Goal: Information Seeking & Learning: Learn about a topic

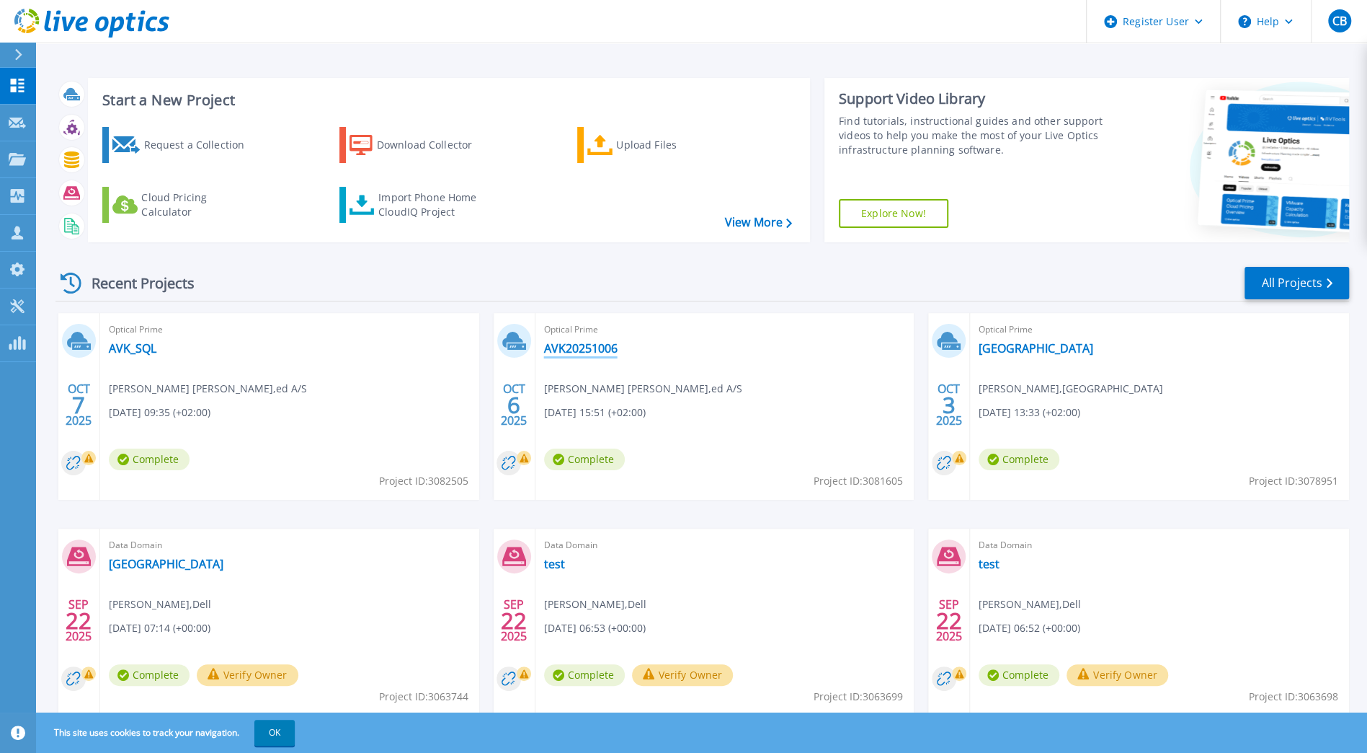
click at [559, 350] on link "AVK20251006" at bounding box center [581, 348] width 74 height 14
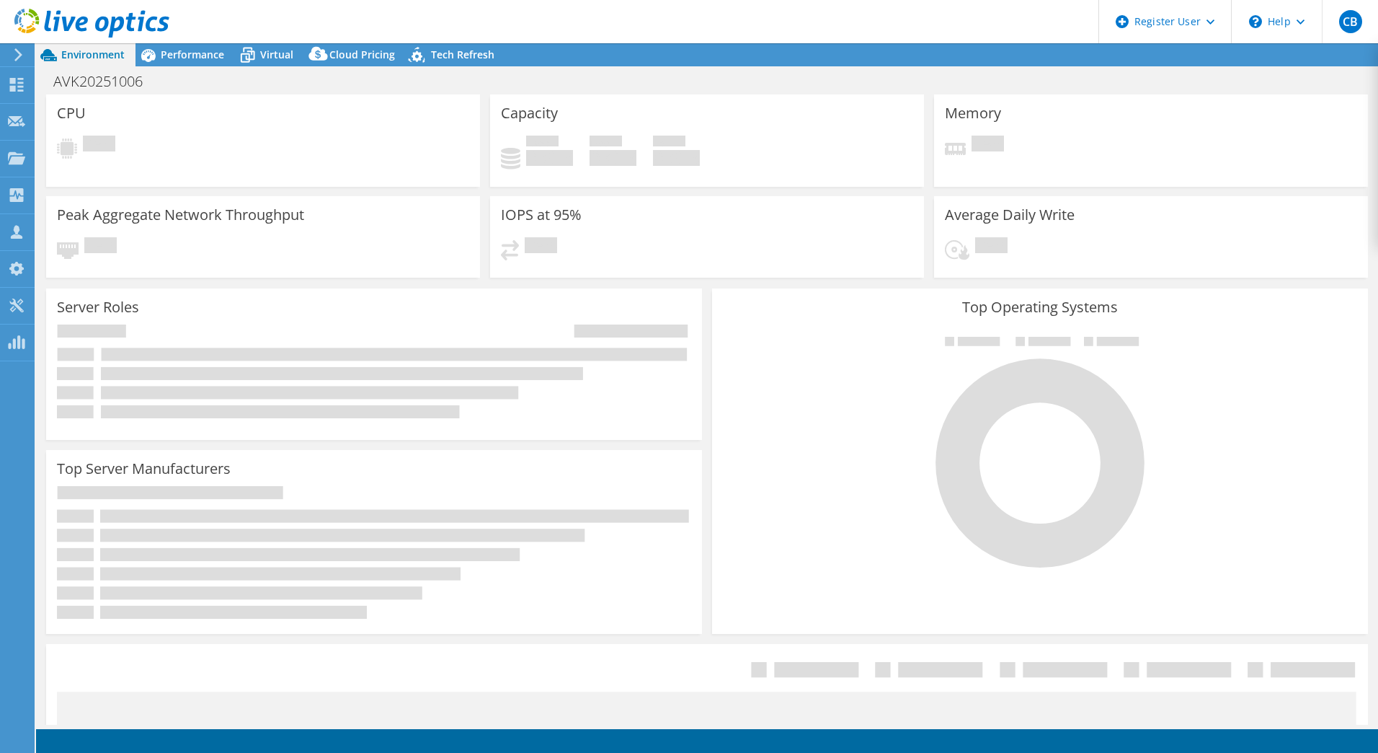
select select "USD"
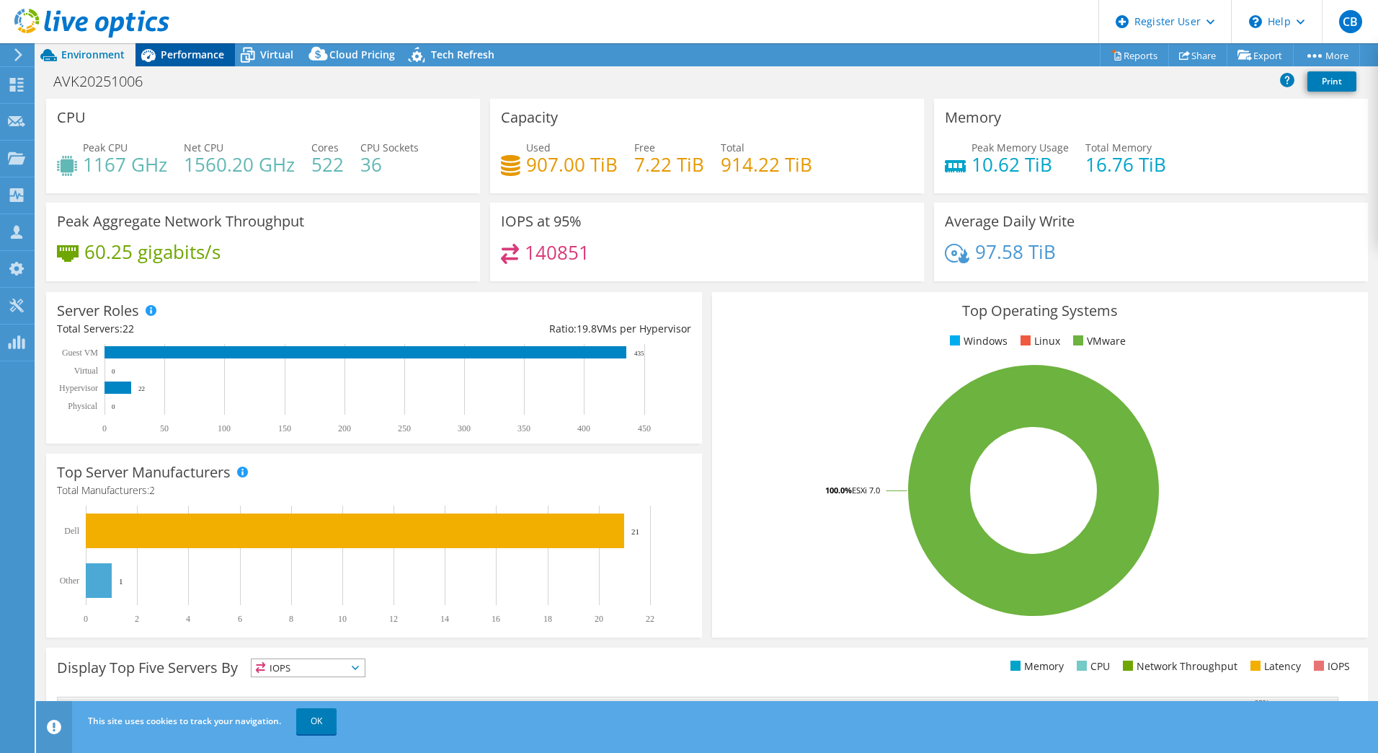
click at [191, 61] on span "Performance" at bounding box center [192, 55] width 63 height 14
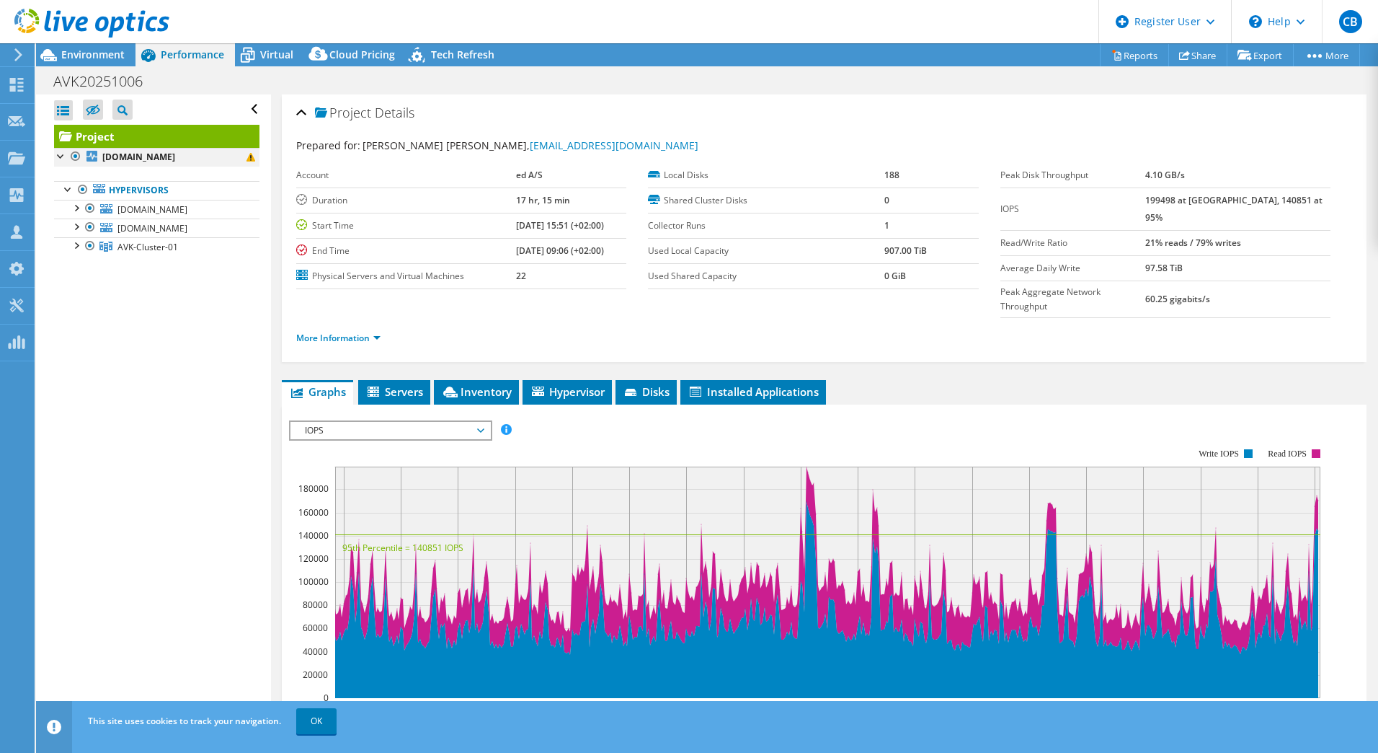
click at [60, 156] on div at bounding box center [61, 155] width 14 height 14
click at [61, 157] on div at bounding box center [61, 155] width 14 height 14
click at [141, 163] on b "sdkdcgg-vw-003.group.avkgroup.global" at bounding box center [138, 157] width 73 height 12
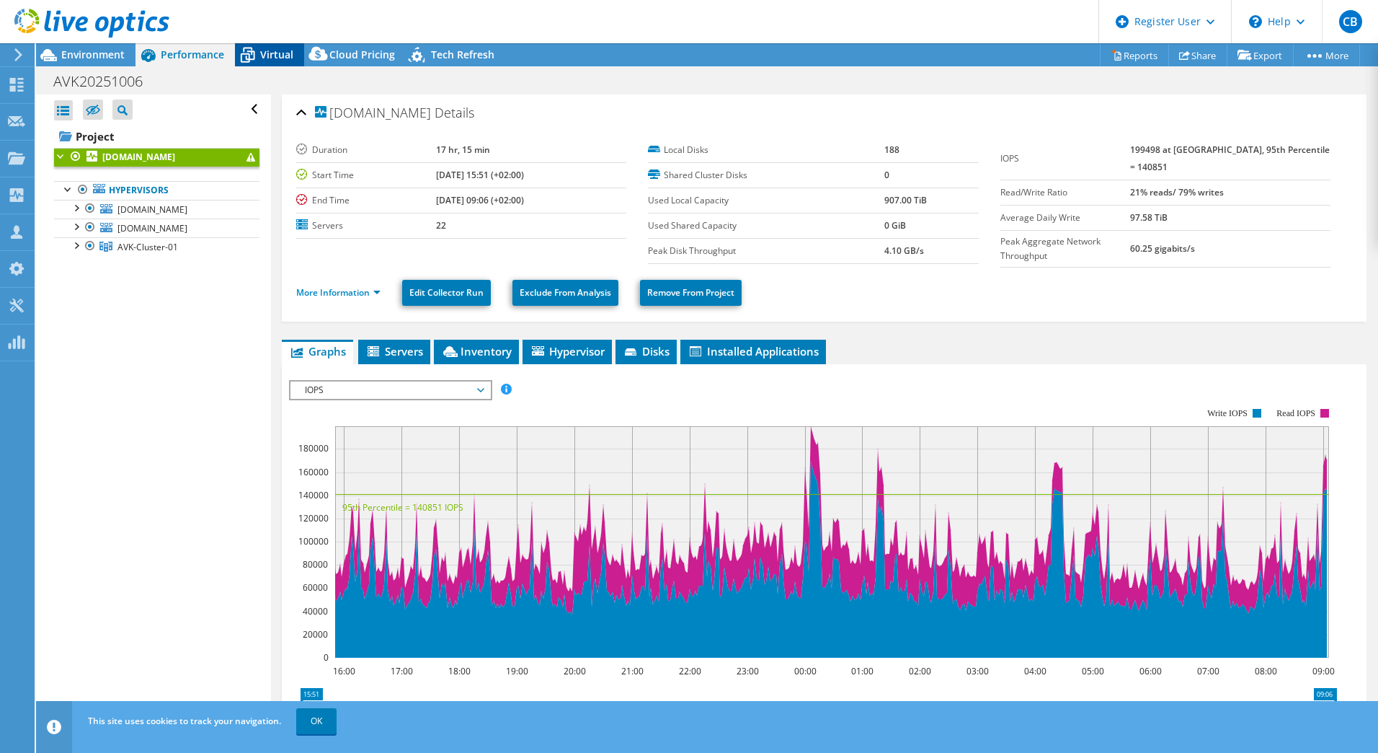
click at [270, 61] on span "Virtual" at bounding box center [276, 55] width 33 height 14
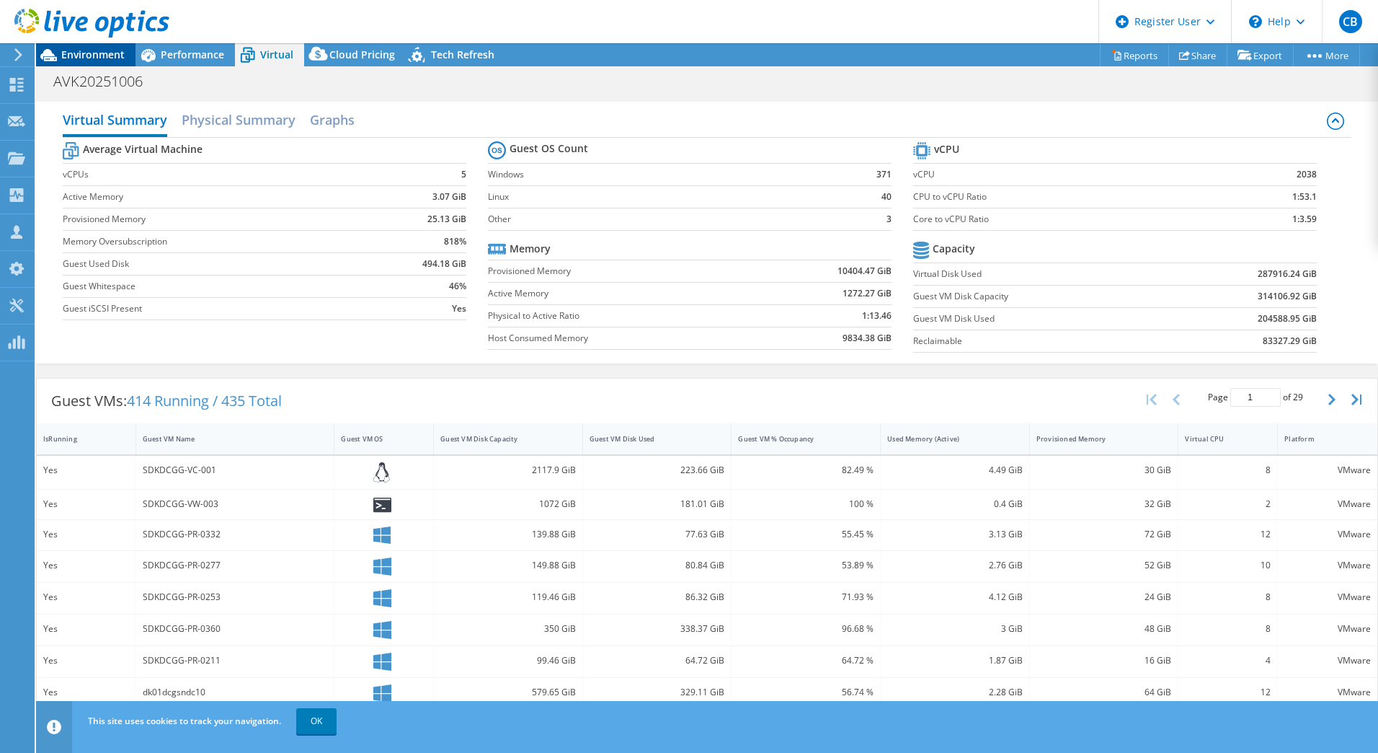
click at [86, 49] on span "Environment" at bounding box center [92, 55] width 63 height 14
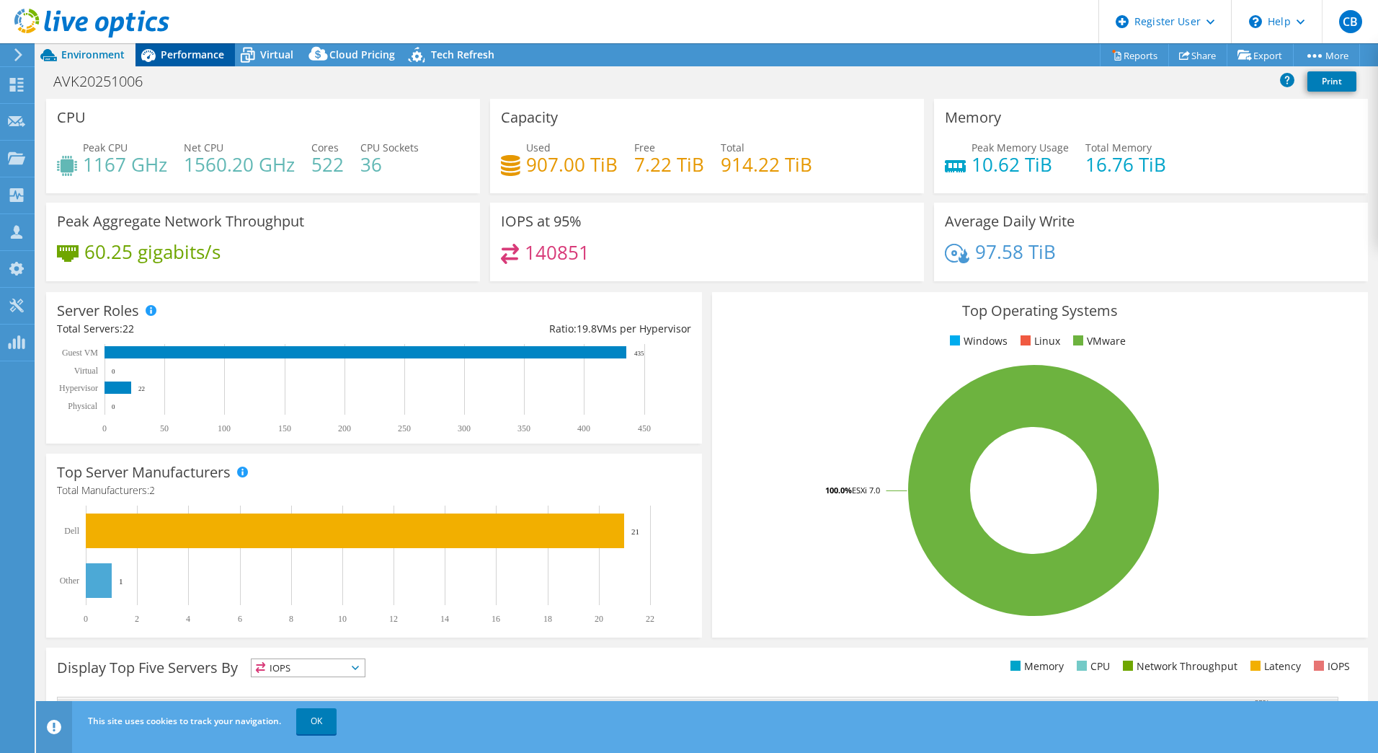
click at [164, 52] on span "Performance" at bounding box center [192, 55] width 63 height 14
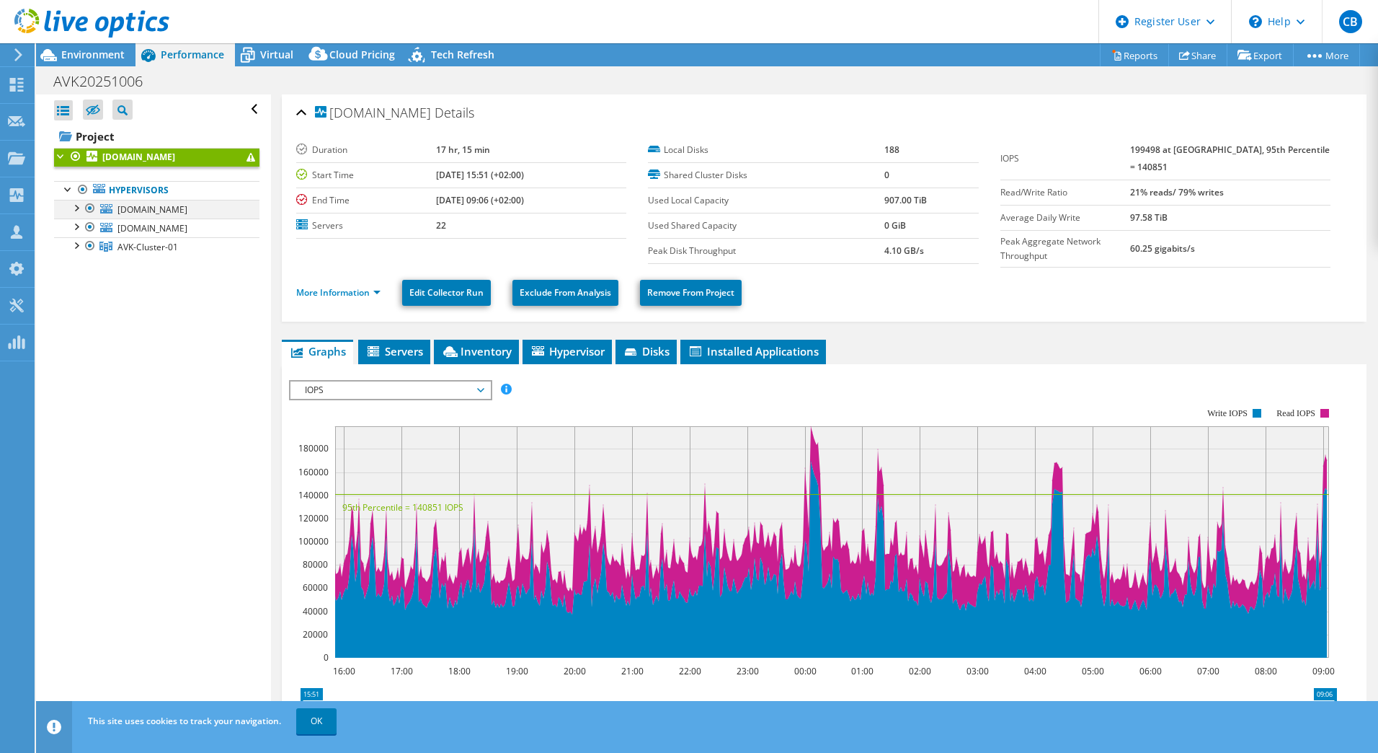
click at [76, 214] on div at bounding box center [75, 207] width 14 height 14
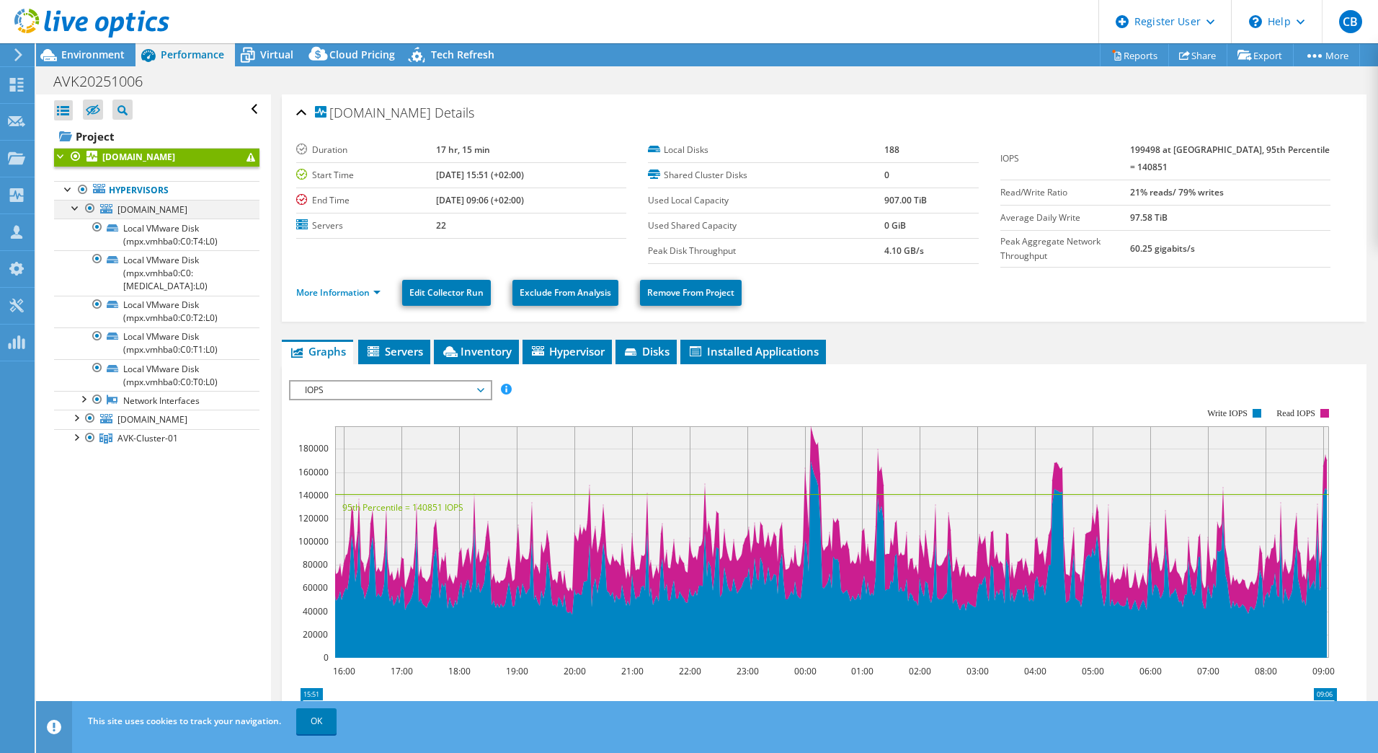
click at [76, 214] on div at bounding box center [75, 207] width 14 height 14
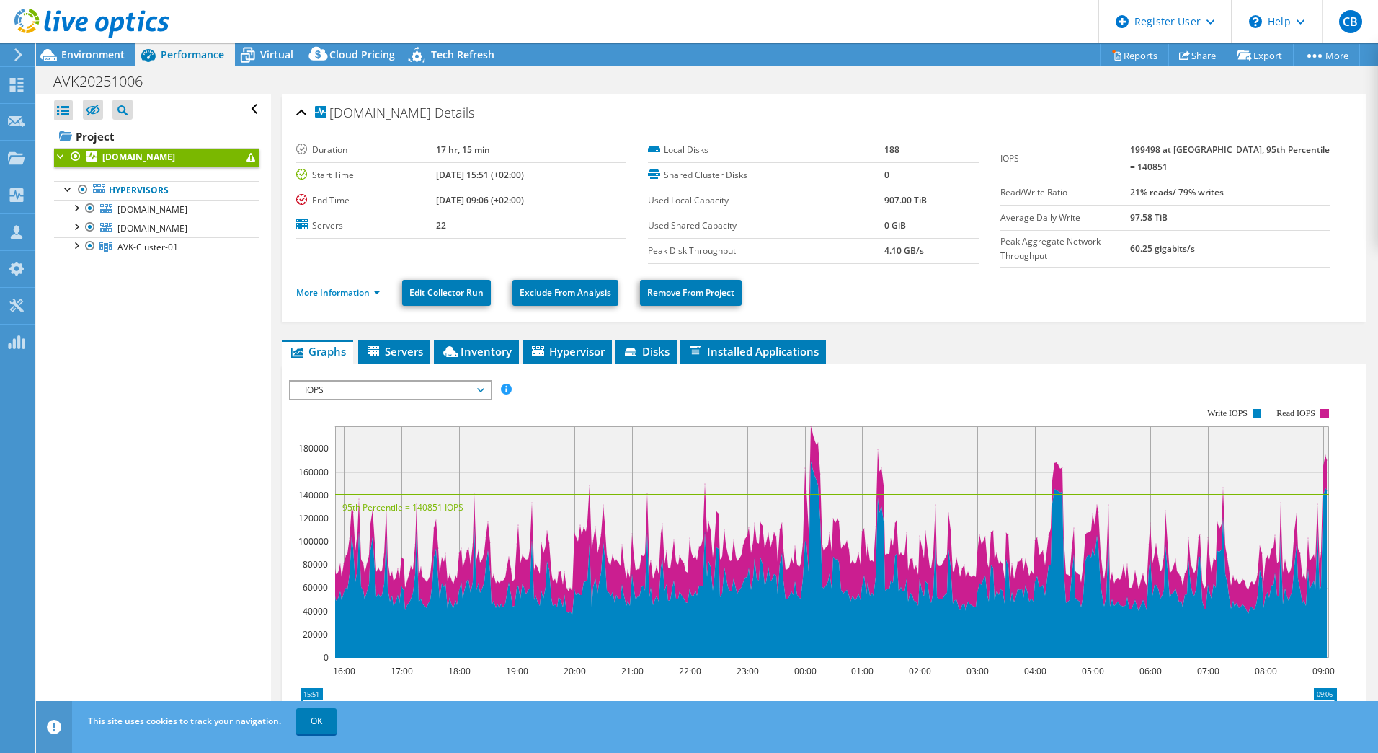
click at [62, 154] on div at bounding box center [61, 155] width 14 height 14
click at [61, 154] on div at bounding box center [61, 155] width 14 height 14
click at [78, 252] on div at bounding box center [75, 244] width 14 height 14
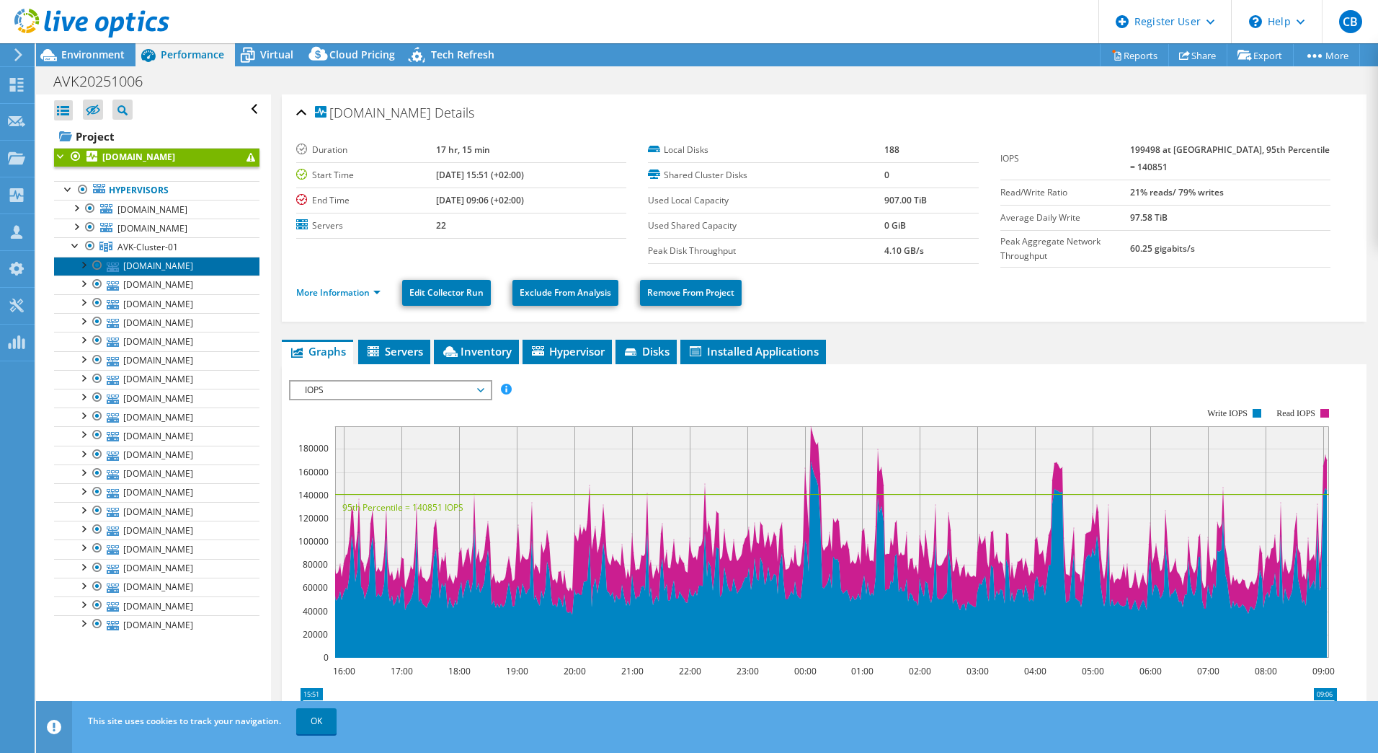
click at [144, 275] on link "sdkdcgg-vx-003.group.avkgroup.global" at bounding box center [156, 266] width 205 height 19
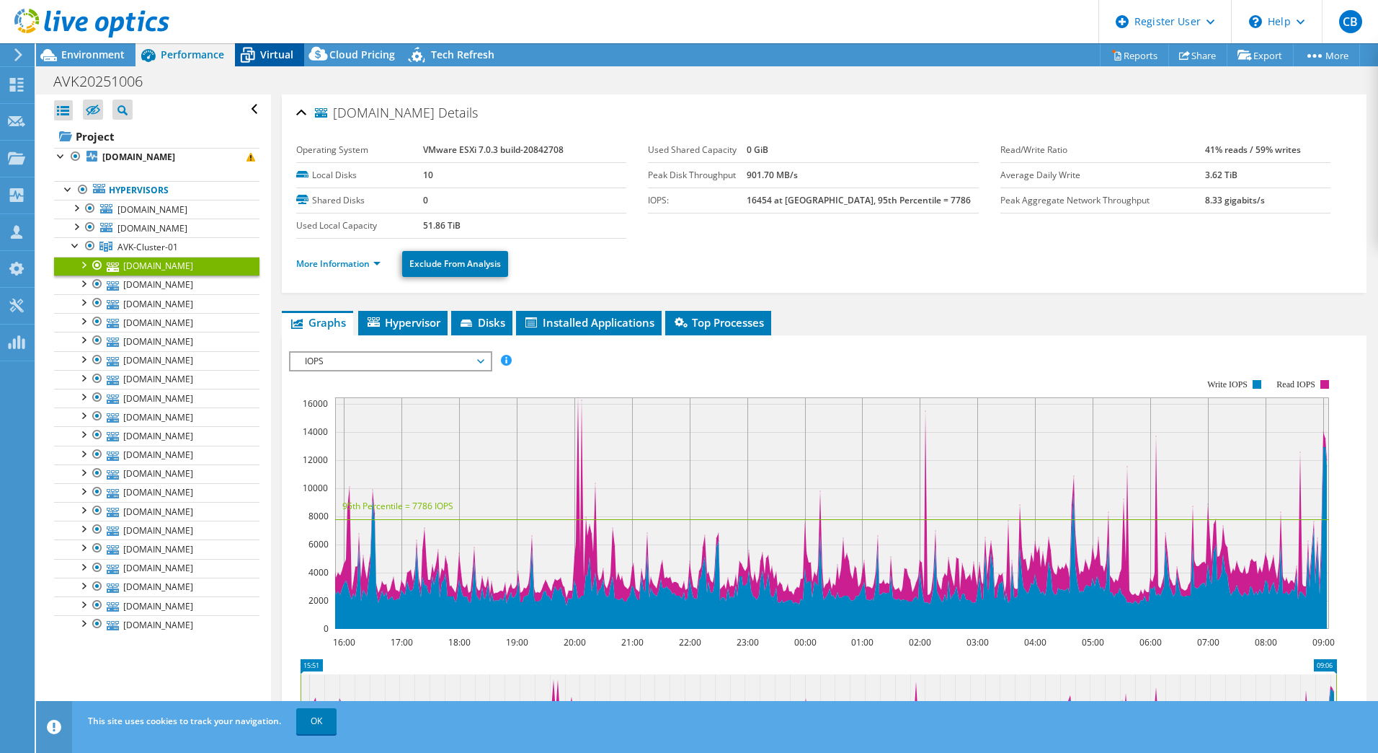
click at [280, 62] on div "Virtual" at bounding box center [269, 54] width 69 height 23
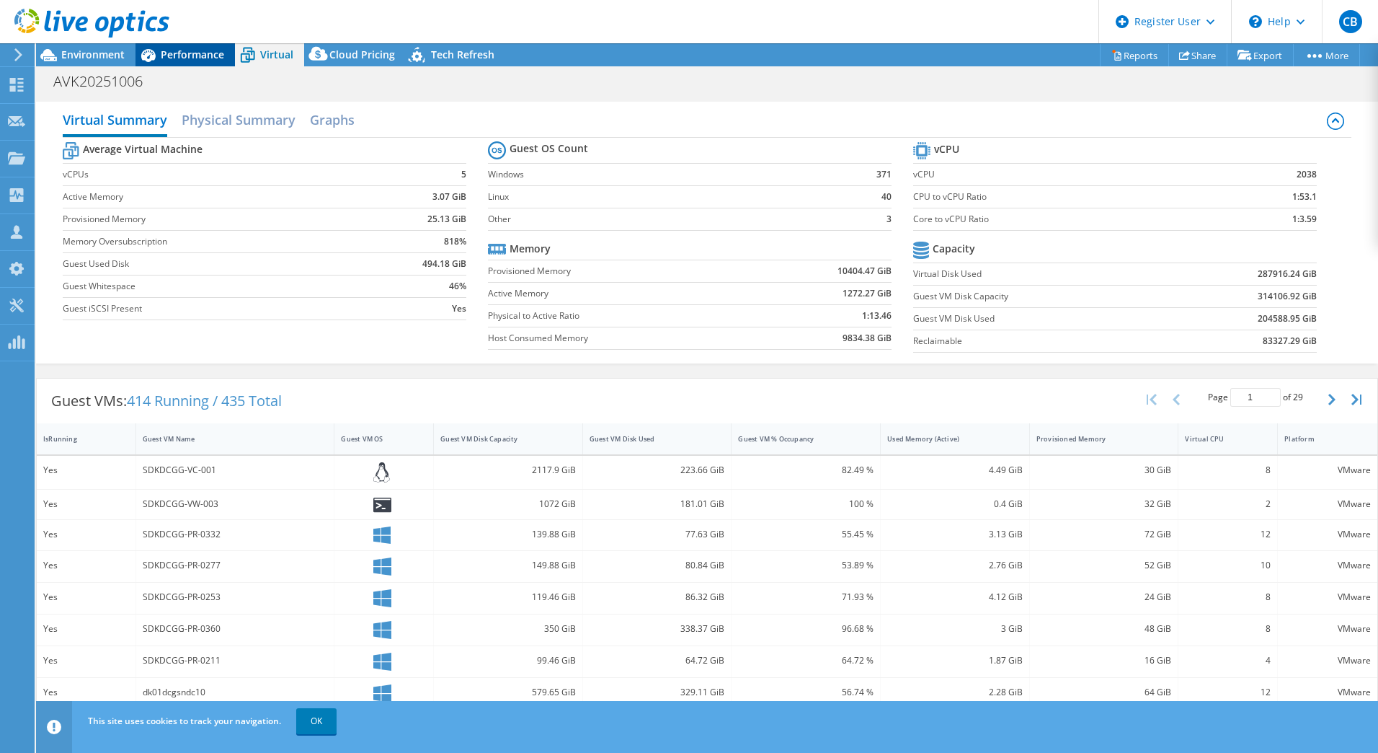
click at [174, 52] on span "Performance" at bounding box center [192, 55] width 63 height 14
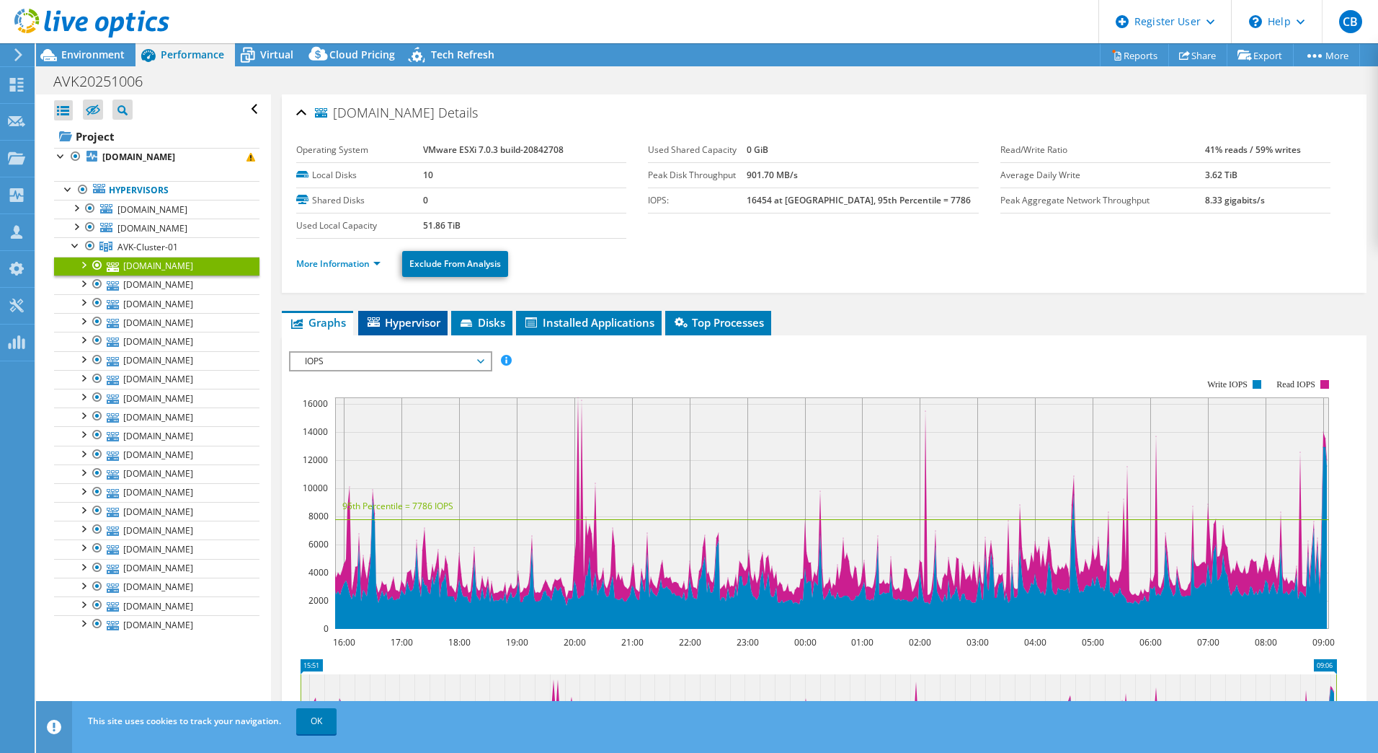
click at [414, 323] on span "Hypervisor" at bounding box center [402, 322] width 75 height 14
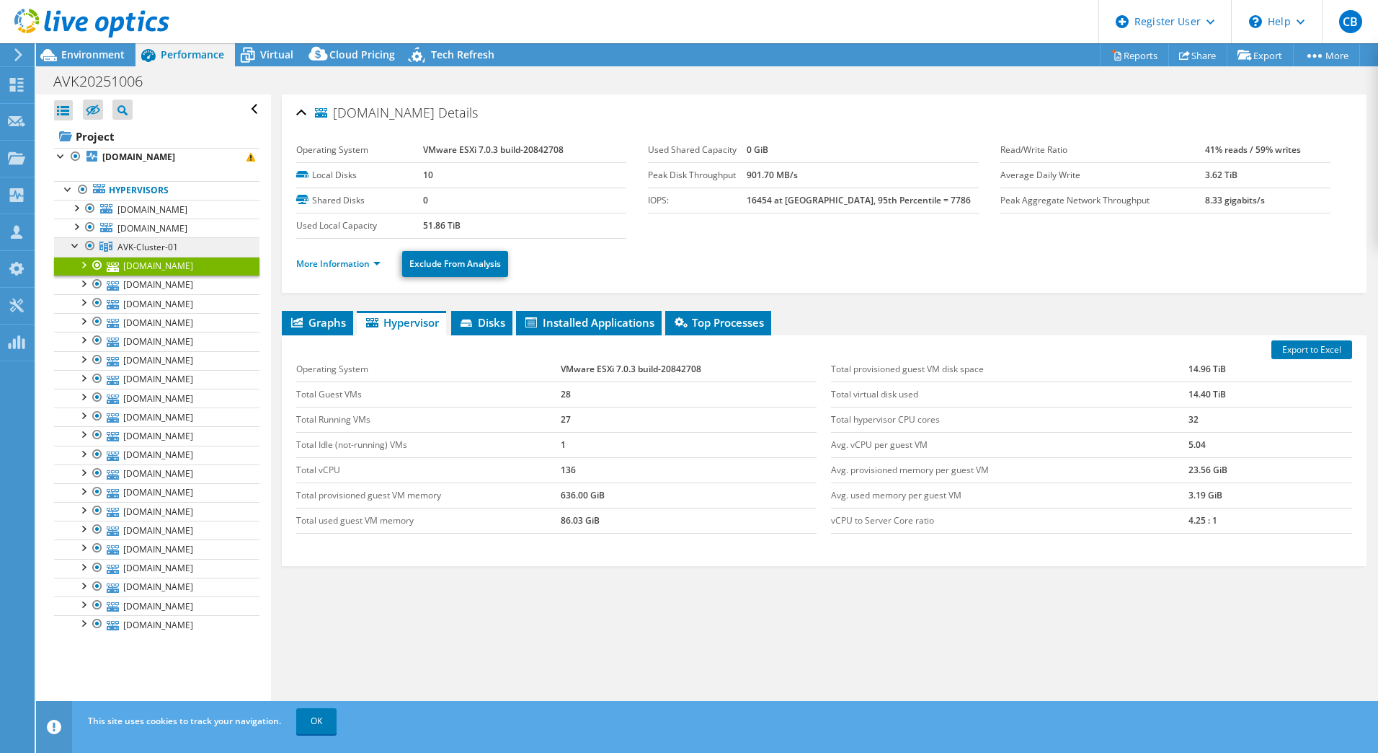
click at [128, 253] on span "AVK-Cluster-01" at bounding box center [147, 247] width 61 height 12
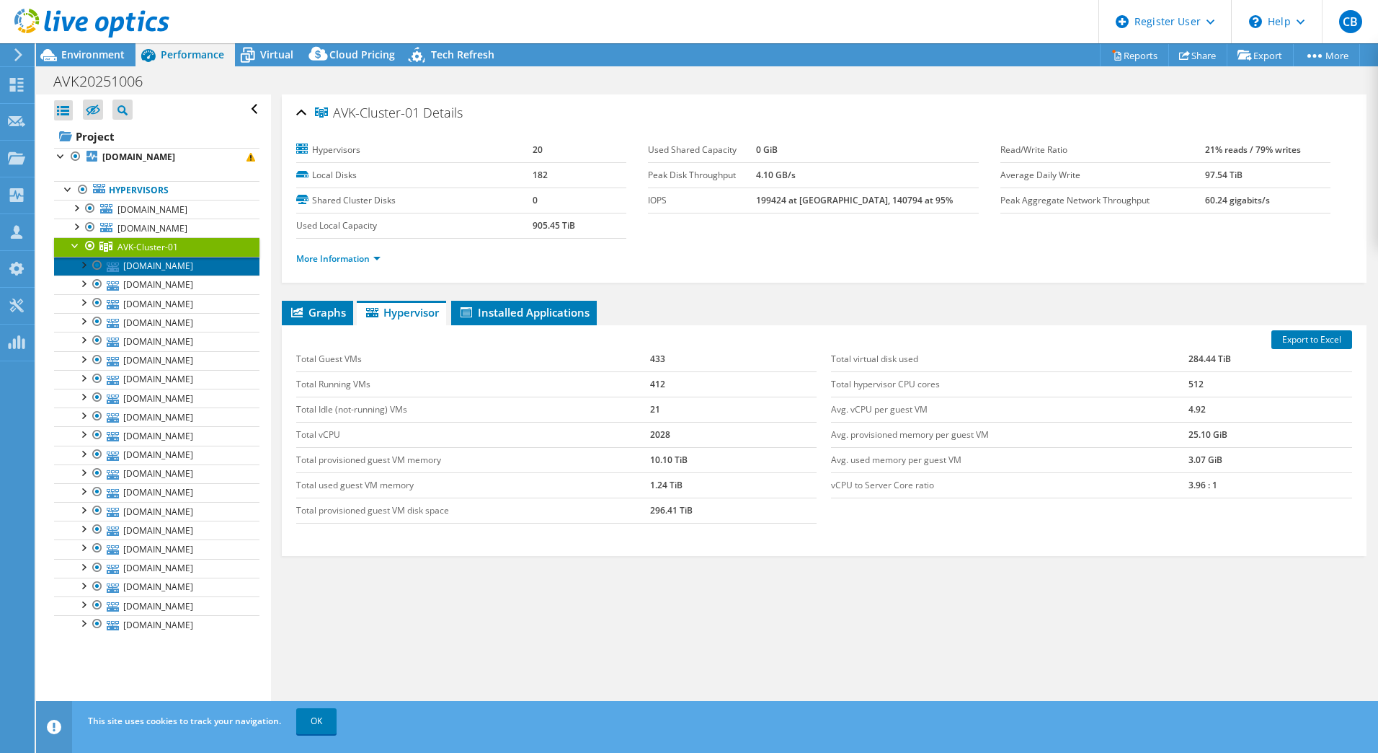
click at [134, 275] on link "sdkdcgg-vx-003.group.avkgroup.global" at bounding box center [156, 266] width 205 height 19
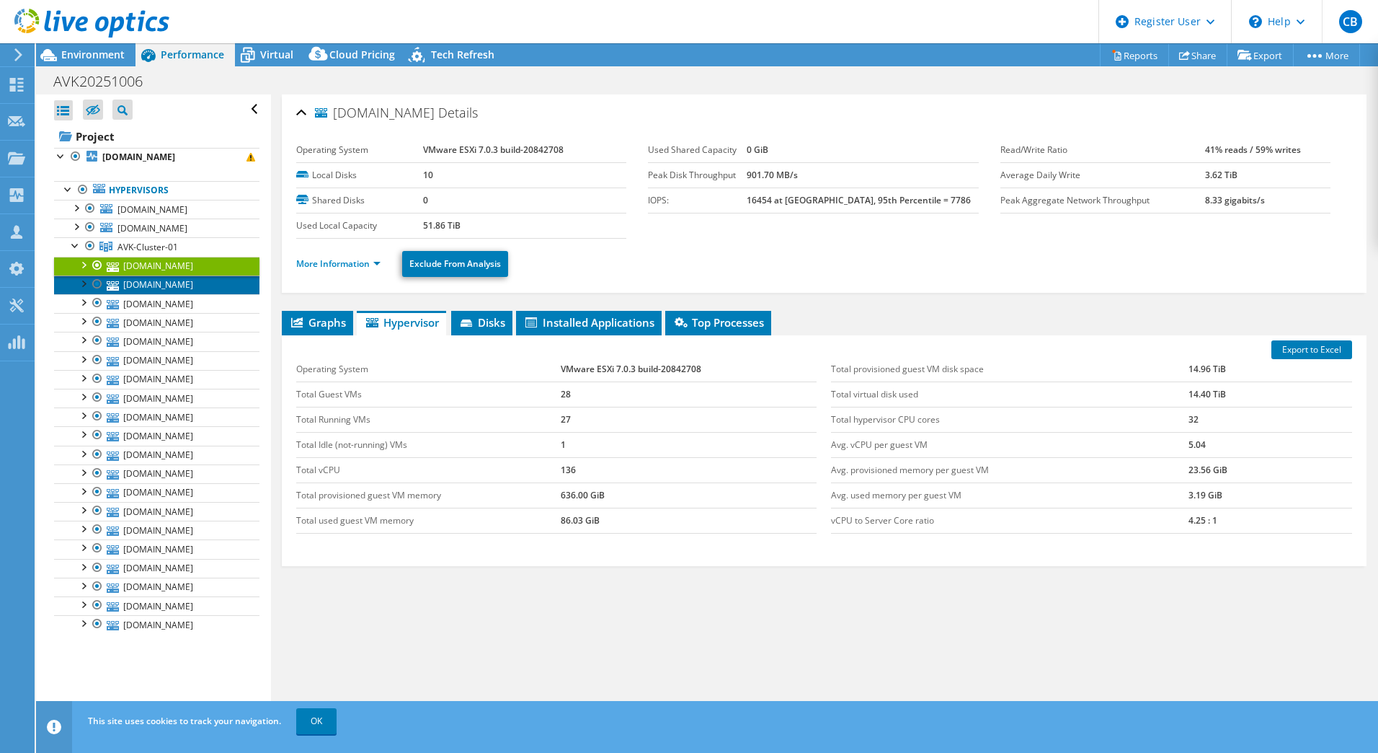
click at [158, 294] on link "sdkdcgg-vx-005.group.avkgroup.global" at bounding box center [156, 284] width 205 height 19
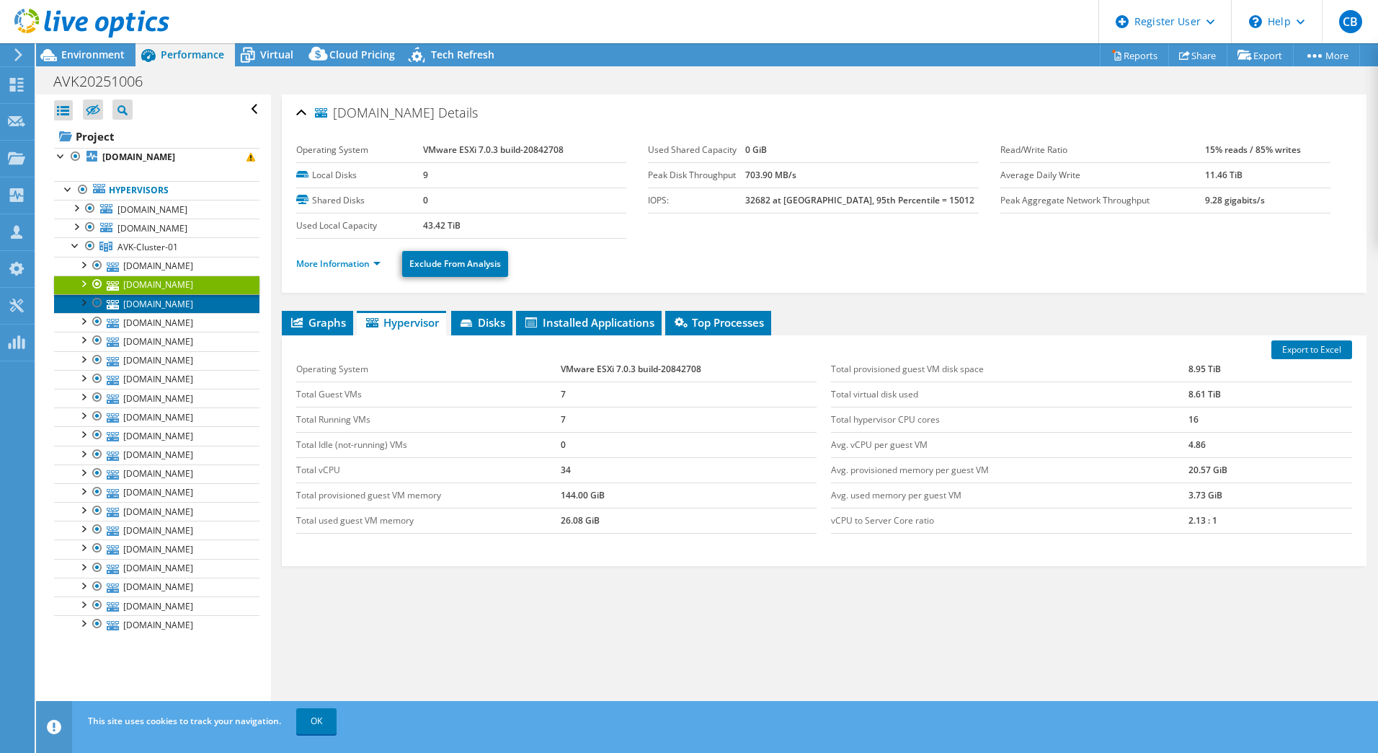
click at [169, 313] on link "sdkdcgg-vx-010.group.avkgroup.global" at bounding box center [156, 303] width 205 height 19
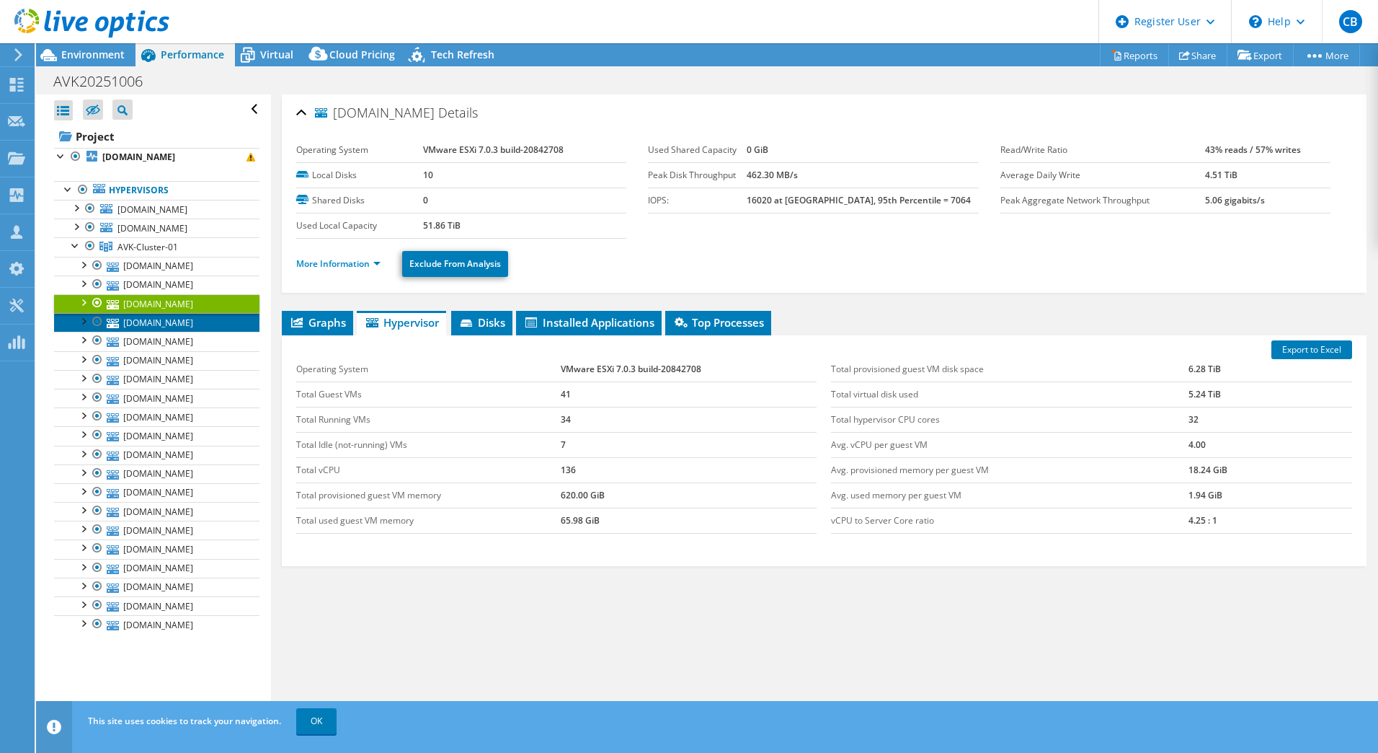
click at [176, 332] on link "sdkdcgg-vx-009.group.avkgroup.global" at bounding box center [156, 322] width 205 height 19
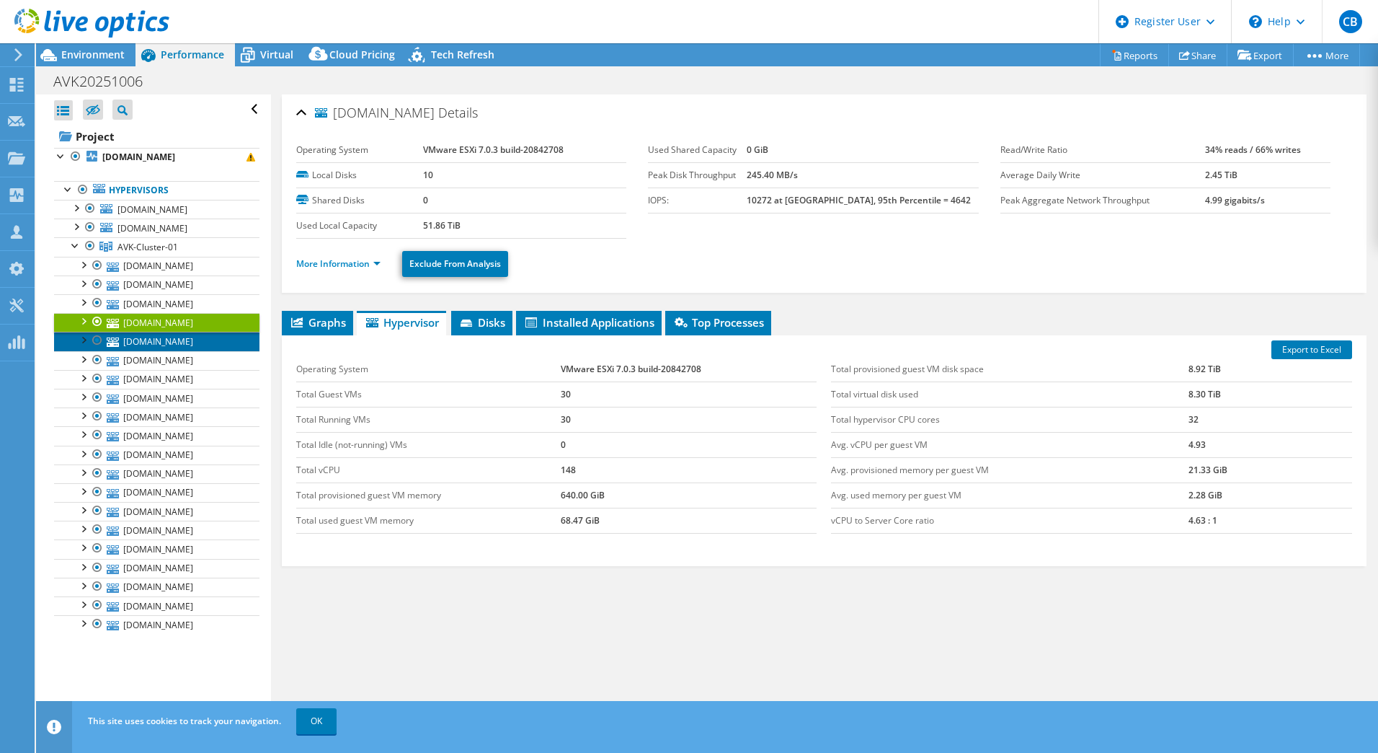
click at [167, 350] on link "sdkdcgg-vx-018.group.avkgroup.global" at bounding box center [156, 341] width 205 height 19
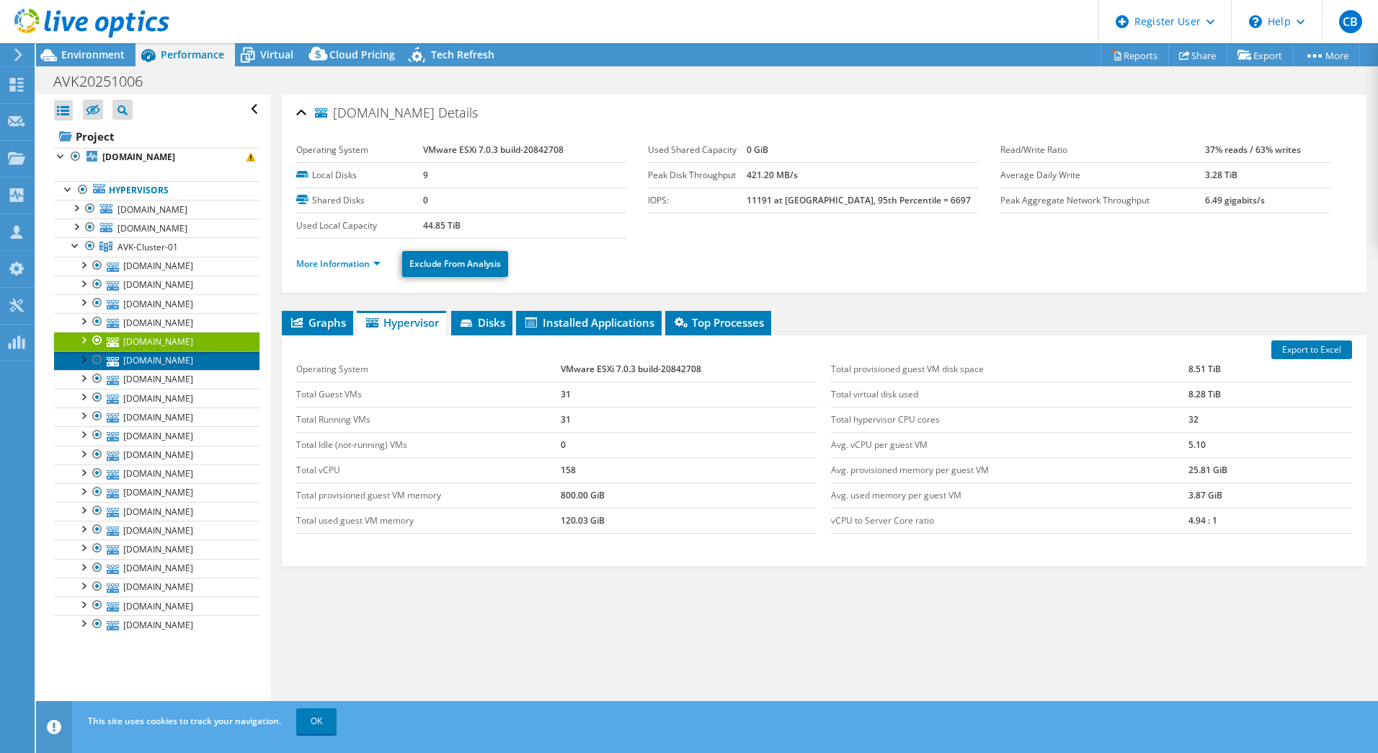
click at [174, 370] on link "sdkdcgg-vx-001.group.avkgroup.global" at bounding box center [156, 360] width 205 height 19
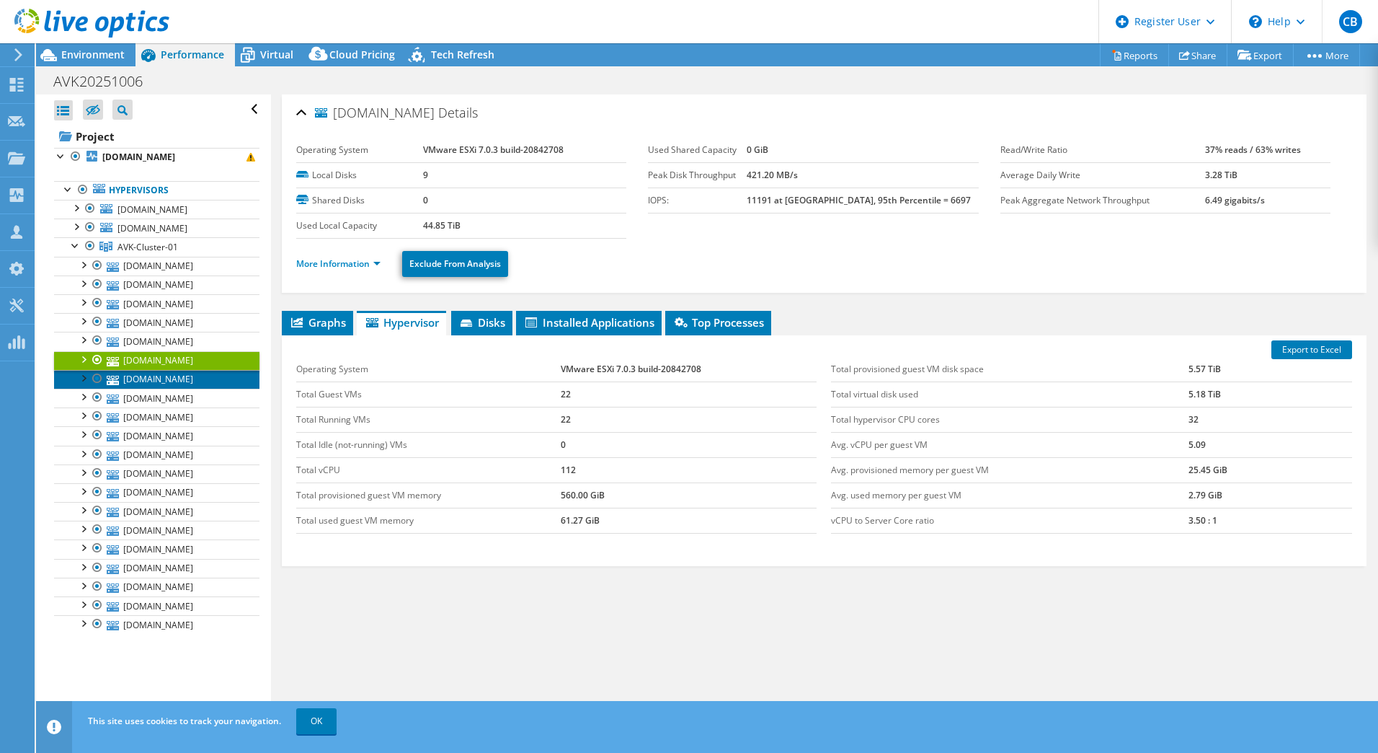
click at [172, 389] on link "sdkdcgg-vx-007.group.avkgroup.global" at bounding box center [156, 379] width 205 height 19
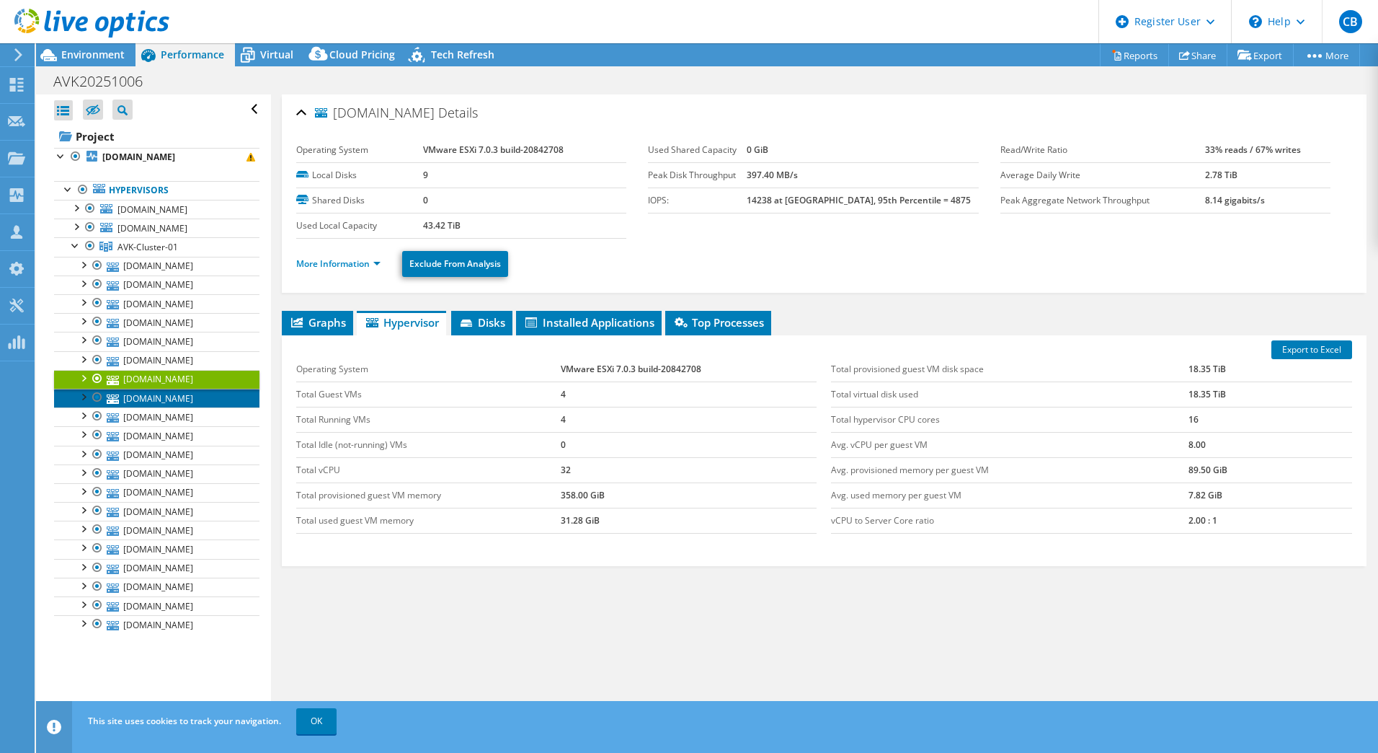
click at [166, 407] on link "sdkdcgg-vx-011.group.avkgroup.global" at bounding box center [156, 398] width 205 height 19
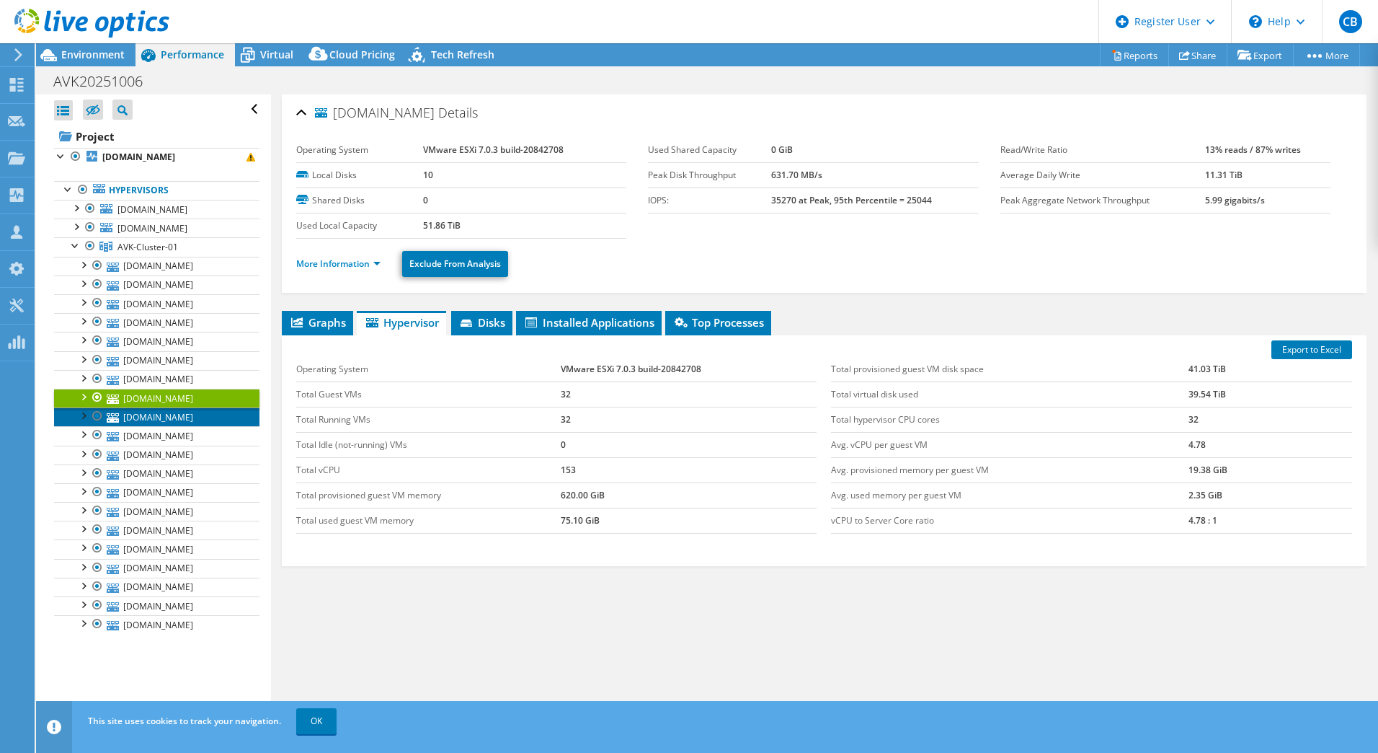
click at [144, 426] on link "sdkdcgg-vx-014.group.avkgroup.global" at bounding box center [156, 416] width 205 height 19
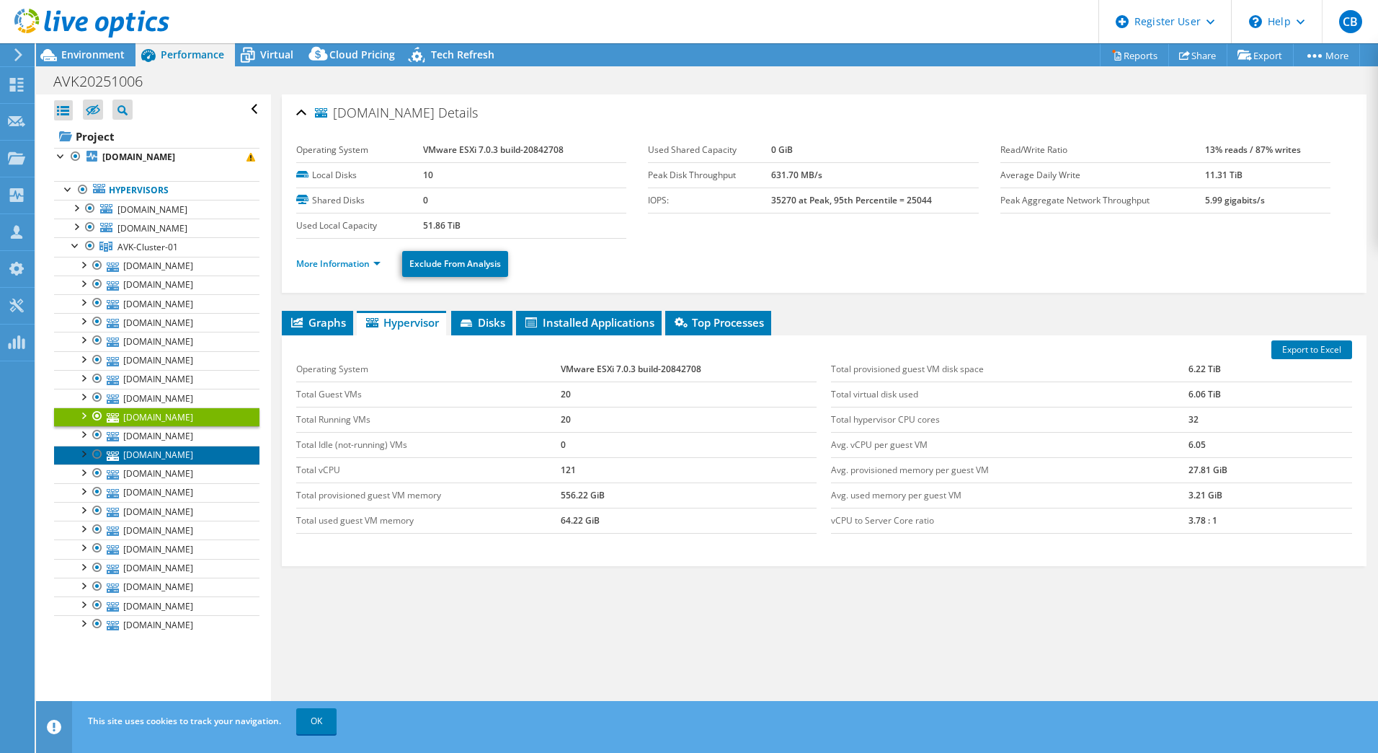
click at [169, 464] on link "sdkdcgg-vx-002.group.avkgroup.global" at bounding box center [156, 454] width 205 height 19
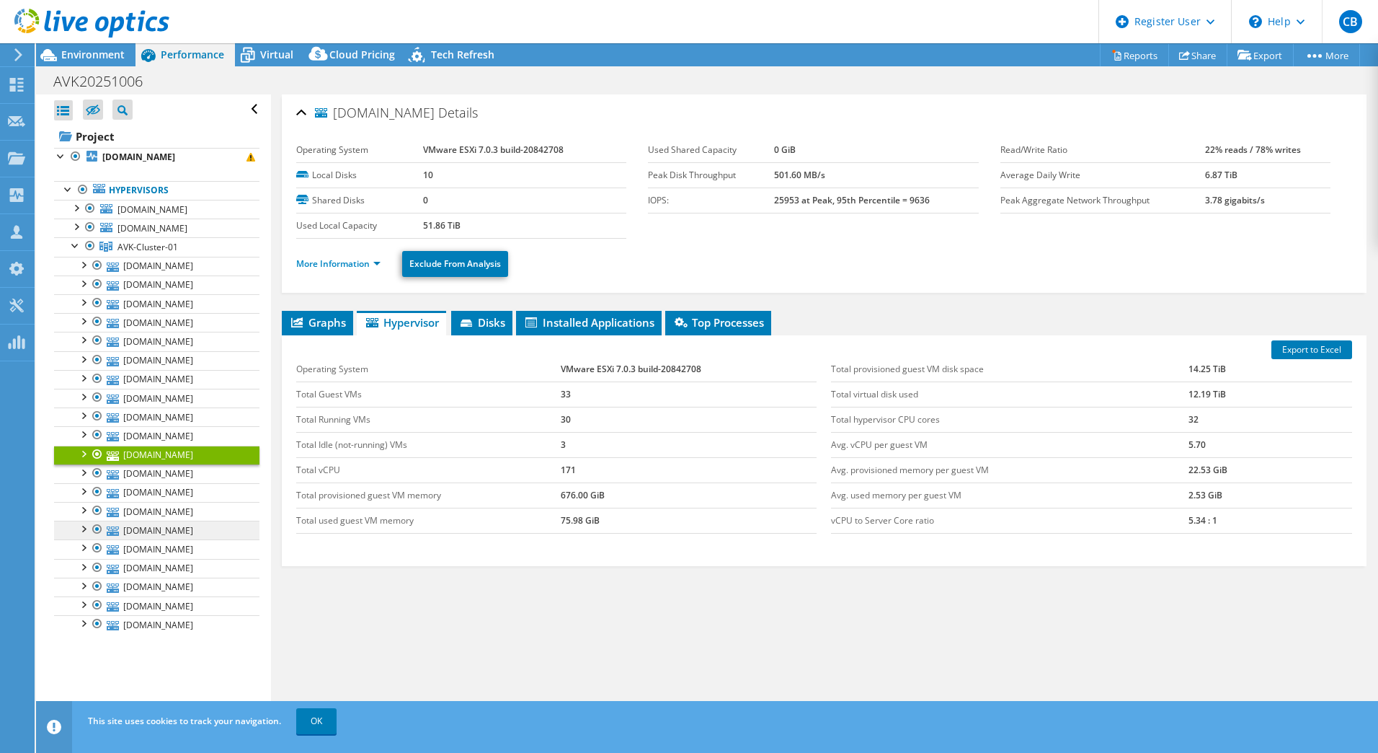
scroll to position [234, 0]
click at [182, 464] on link "sdkdcgg-vx-015.group.avkgroup.global" at bounding box center [156, 473] width 205 height 19
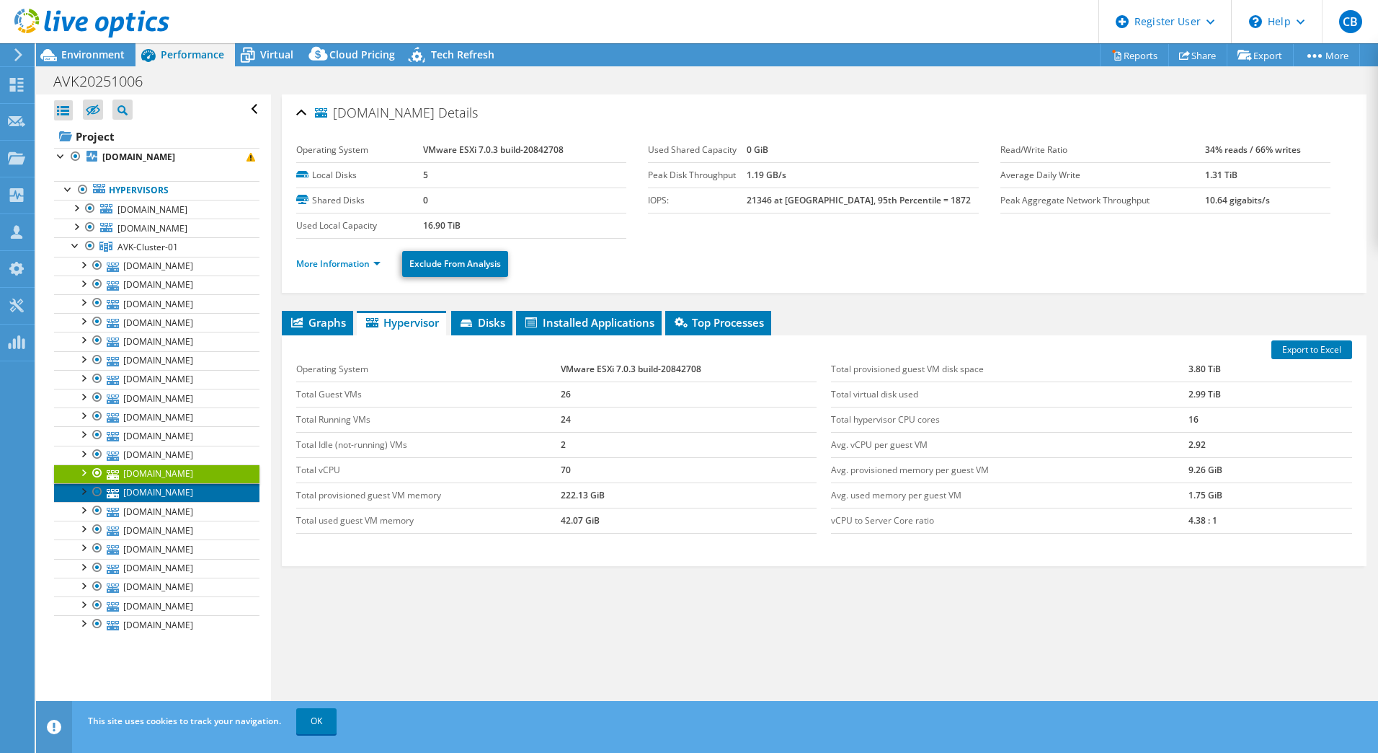
click at [172, 483] on link "sdkdcgg-vx-004.group.avkgroup.global" at bounding box center [156, 492] width 205 height 19
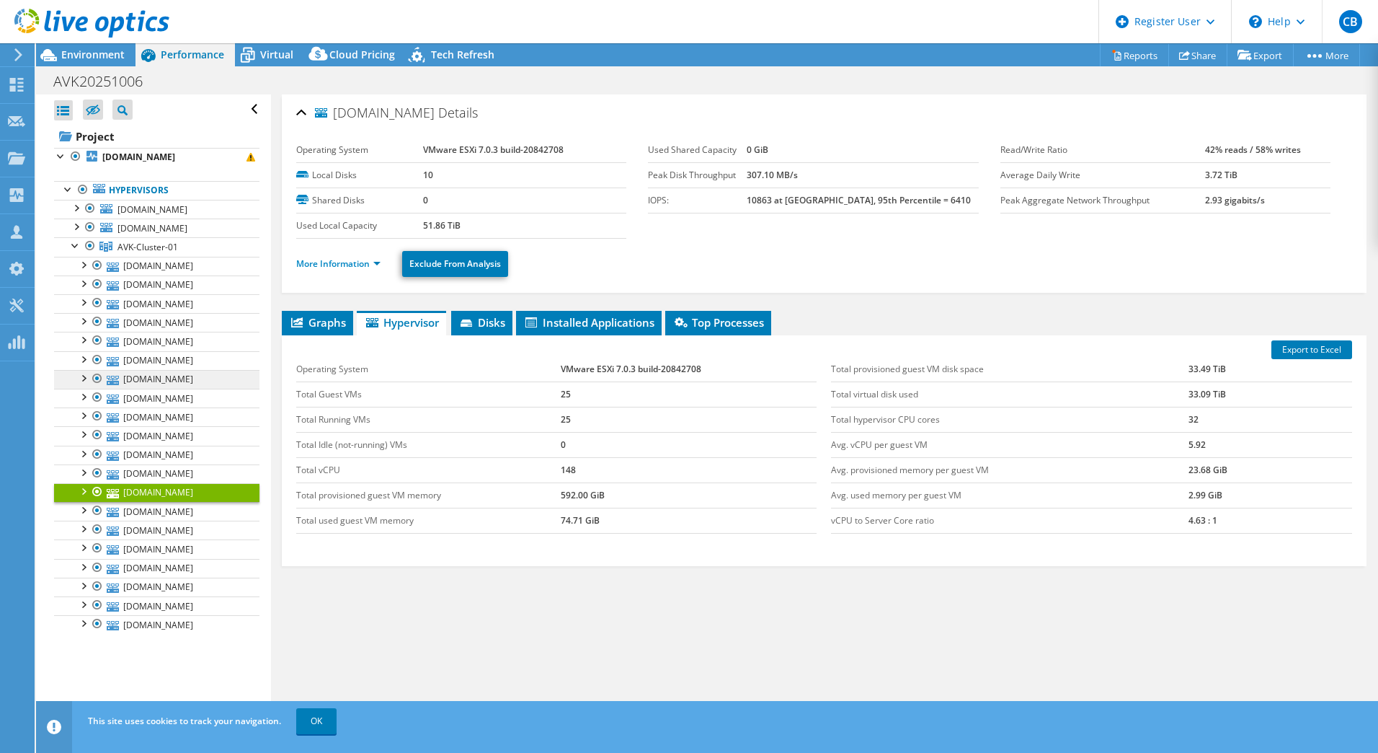
scroll to position [0, 0]
click at [74, 252] on div at bounding box center [75, 244] width 14 height 14
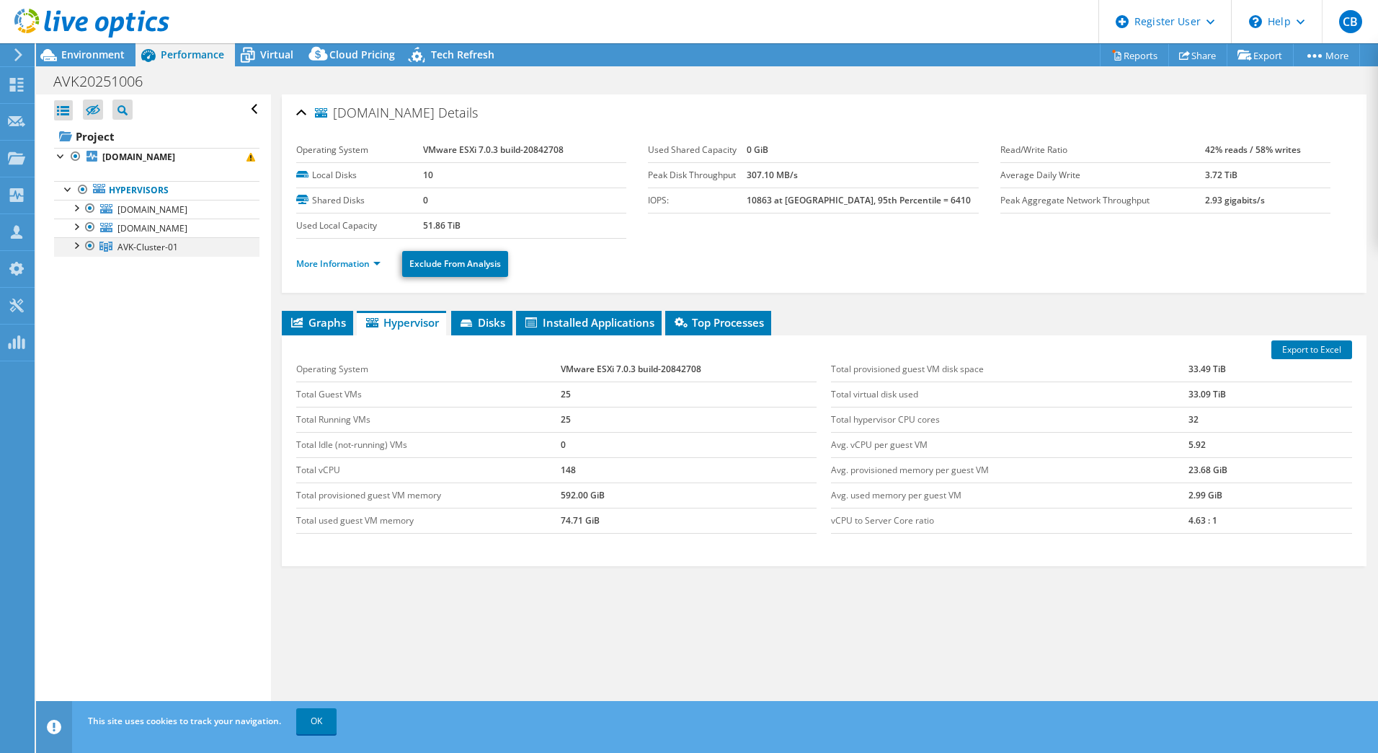
click at [72, 252] on div at bounding box center [75, 244] width 14 height 14
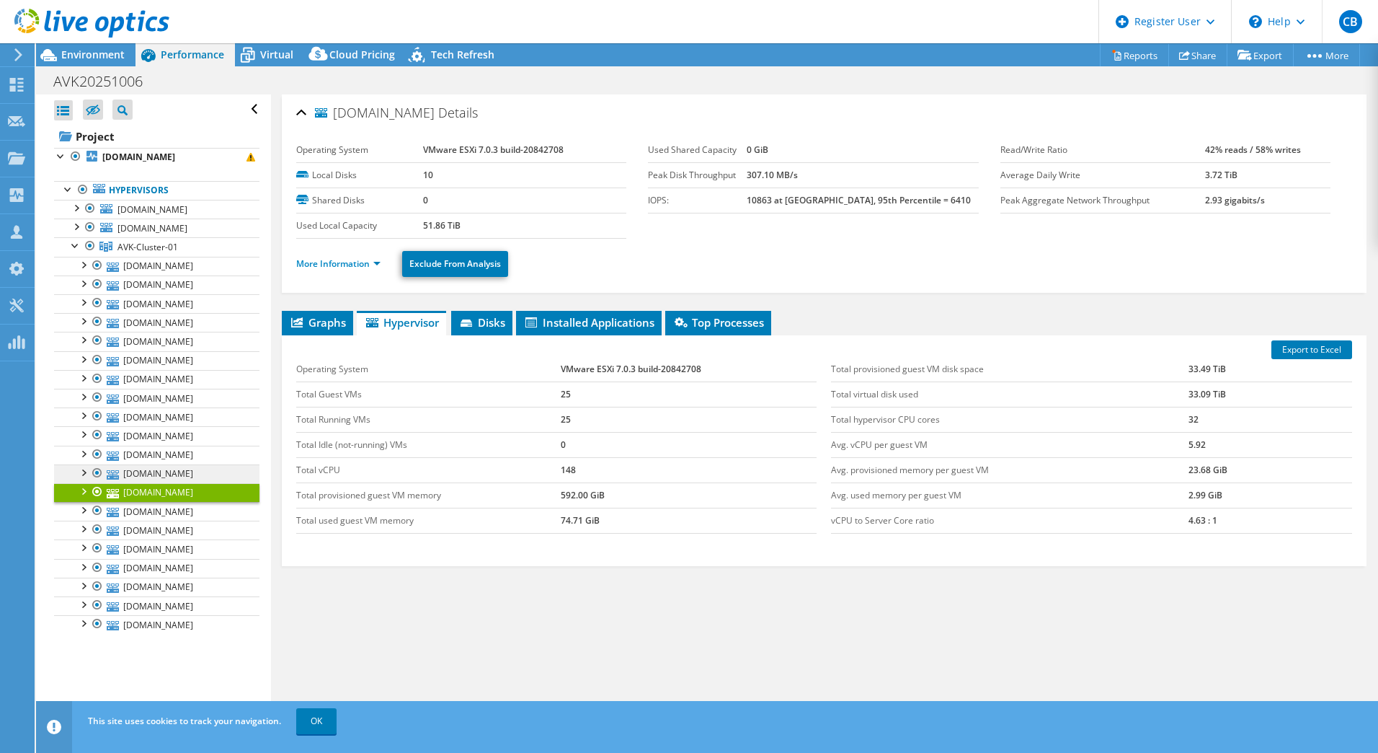
scroll to position [234, 0]
click at [173, 634] on link "sdkdcgg-vx-008.group.avkgroup.global" at bounding box center [156, 624] width 205 height 19
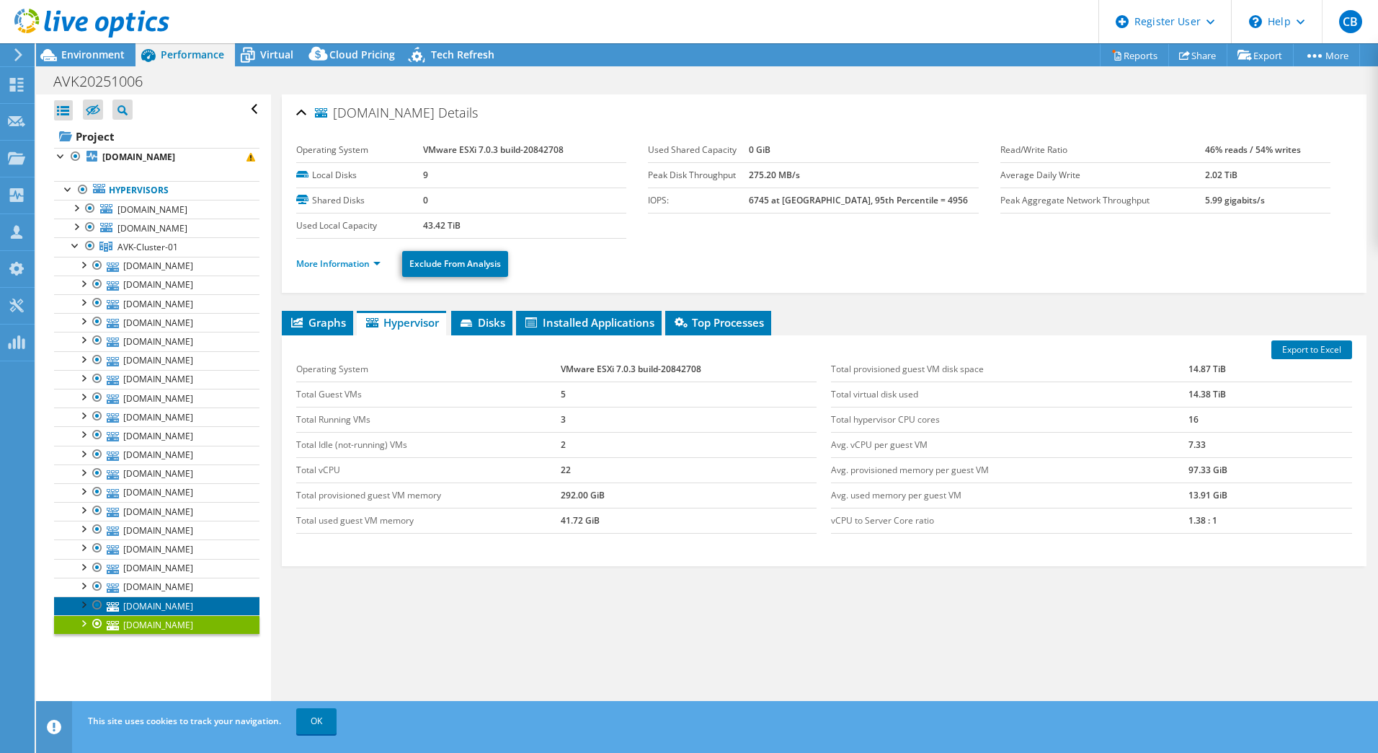
click at [170, 615] on link "sdkdcgg-vx-017.group.avkgroup.global" at bounding box center [156, 605] width 205 height 19
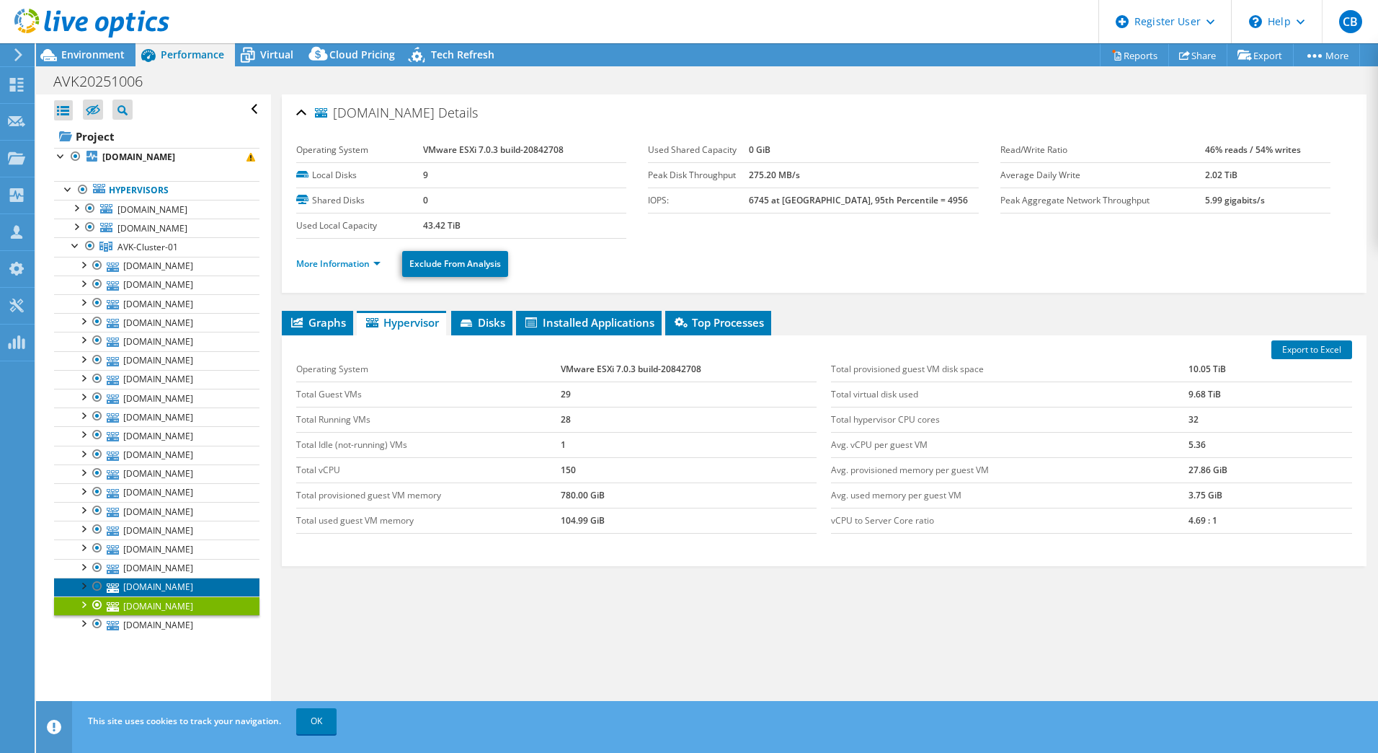
click at [171, 596] on link "sdkdcgg-vx-019.group.avkgroup.global" at bounding box center [156, 586] width 205 height 19
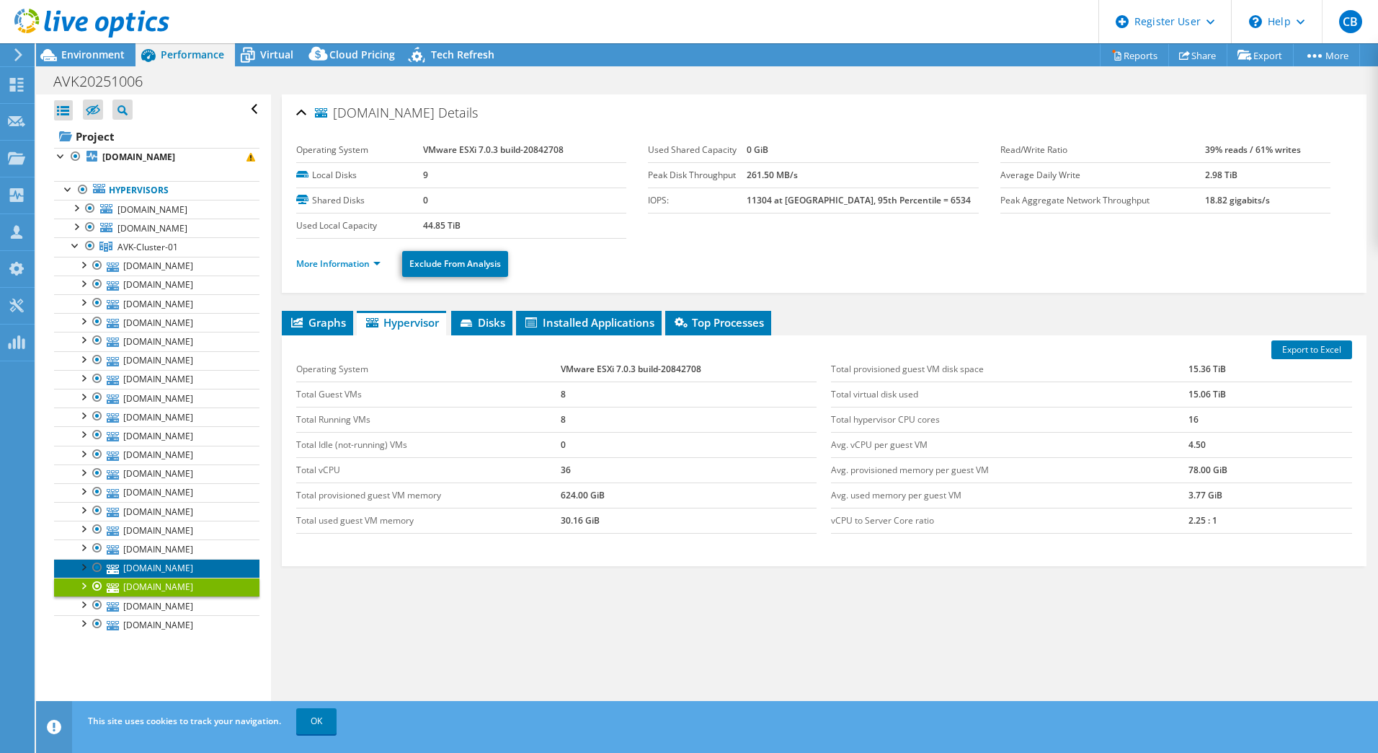
click at [173, 568] on link "sdkdcgg-vx-006.group.avkgroup.global" at bounding box center [156, 568] width 205 height 19
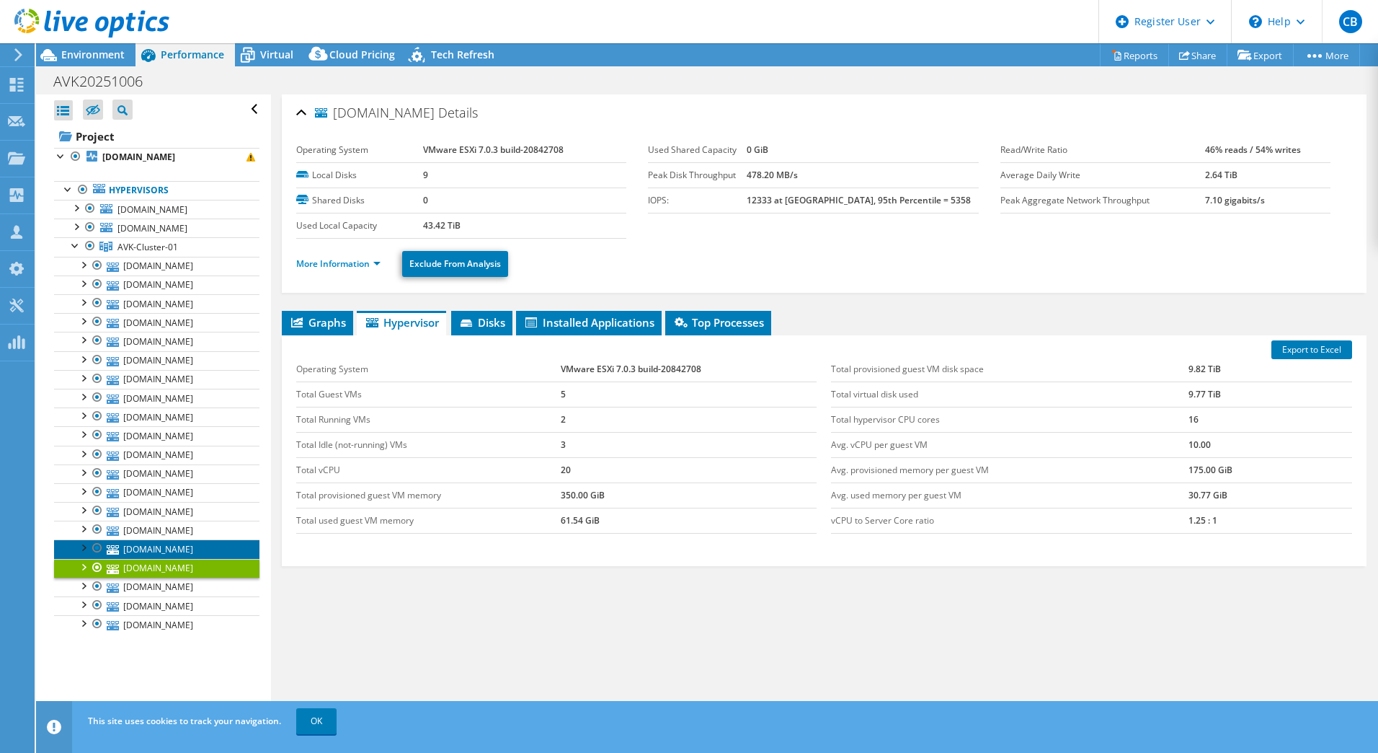
click at [172, 545] on link "sdkdcgg-vx-016.group.avkgroup.global" at bounding box center [156, 548] width 205 height 19
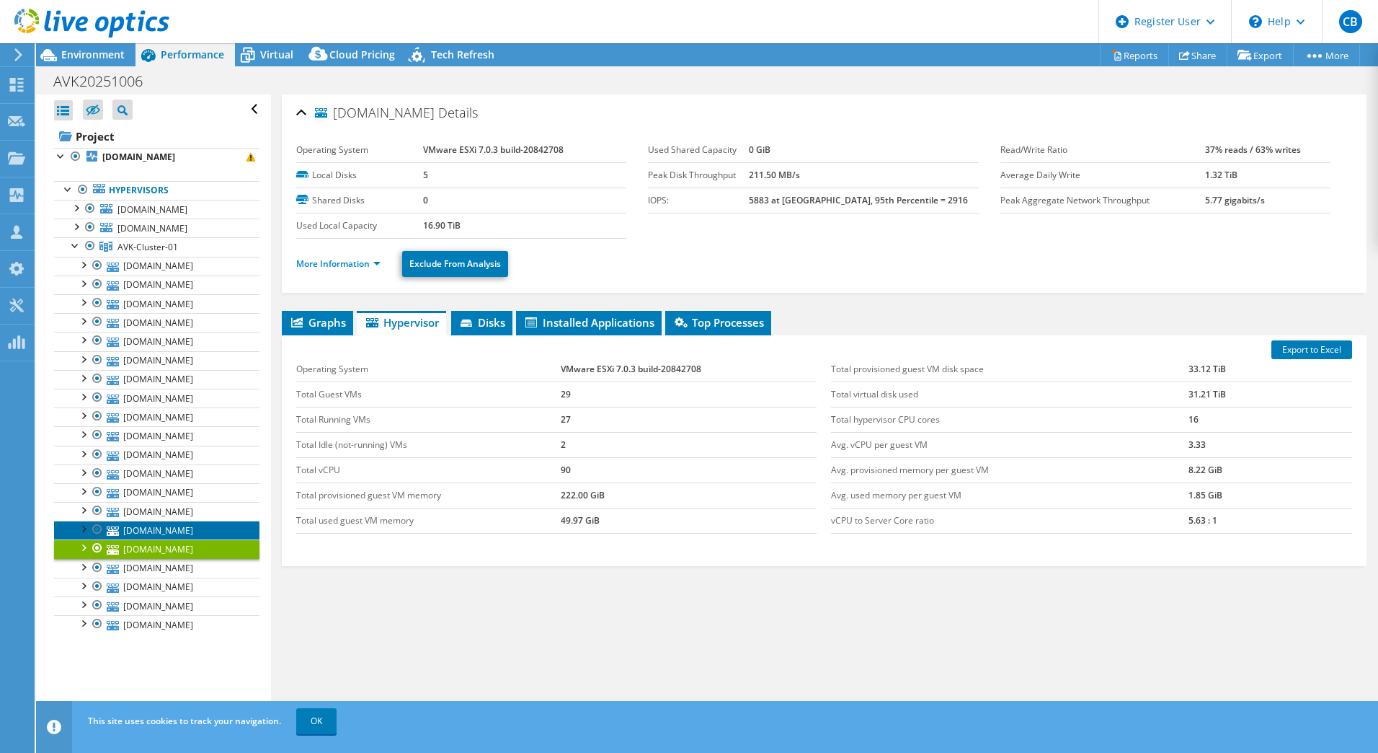
click at [174, 520] on link "sdkdcgg-vx-012.group.avkgroup.global" at bounding box center [156, 529] width 205 height 19
click at [55, 19] on use at bounding box center [91, 23] width 155 height 29
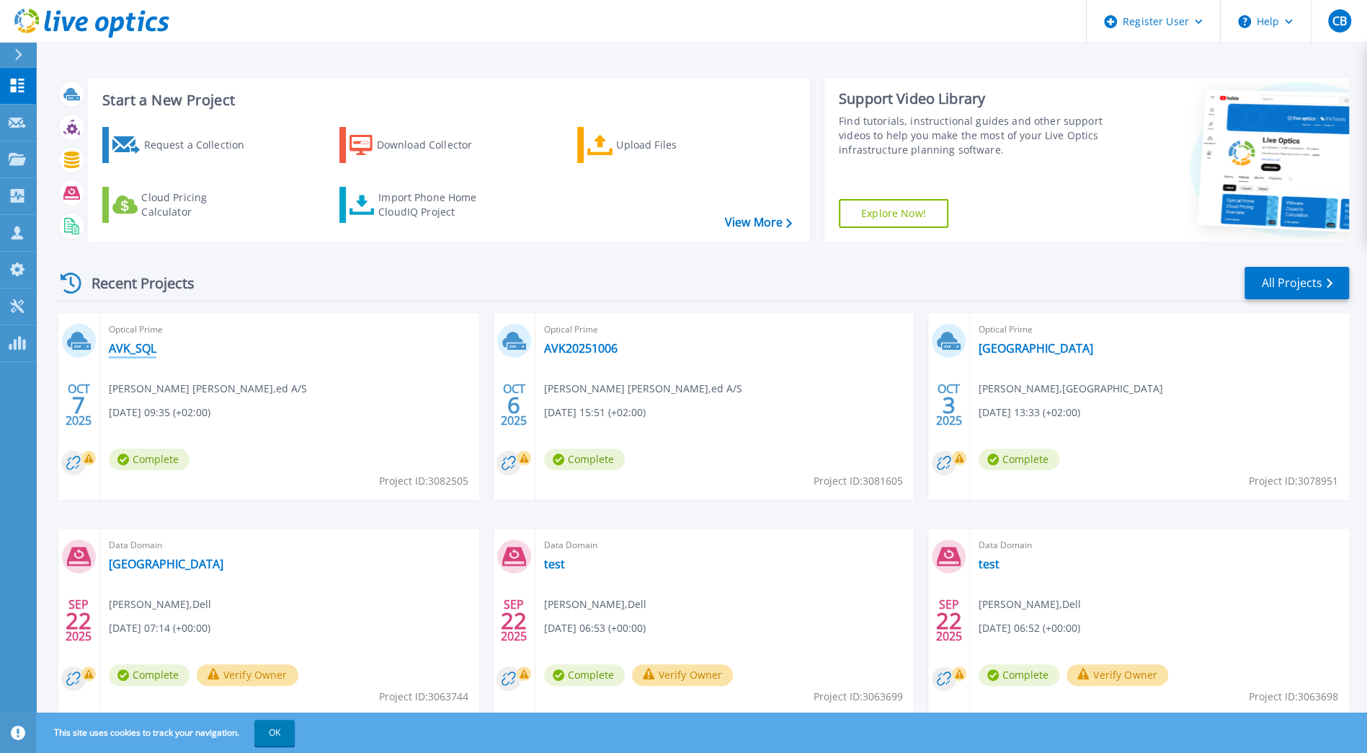
click at [140, 348] on link "AVK_SQL" at bounding box center [133, 348] width 48 height 14
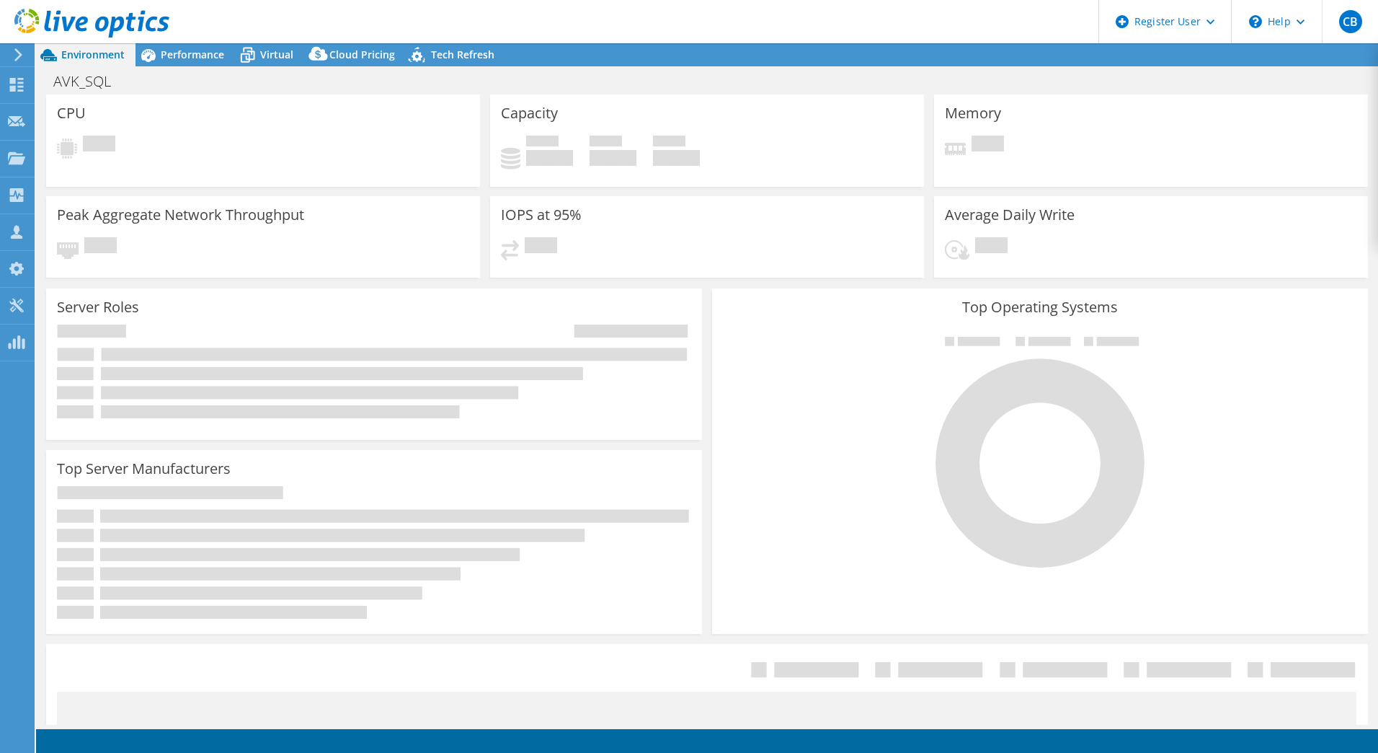
select select "USD"
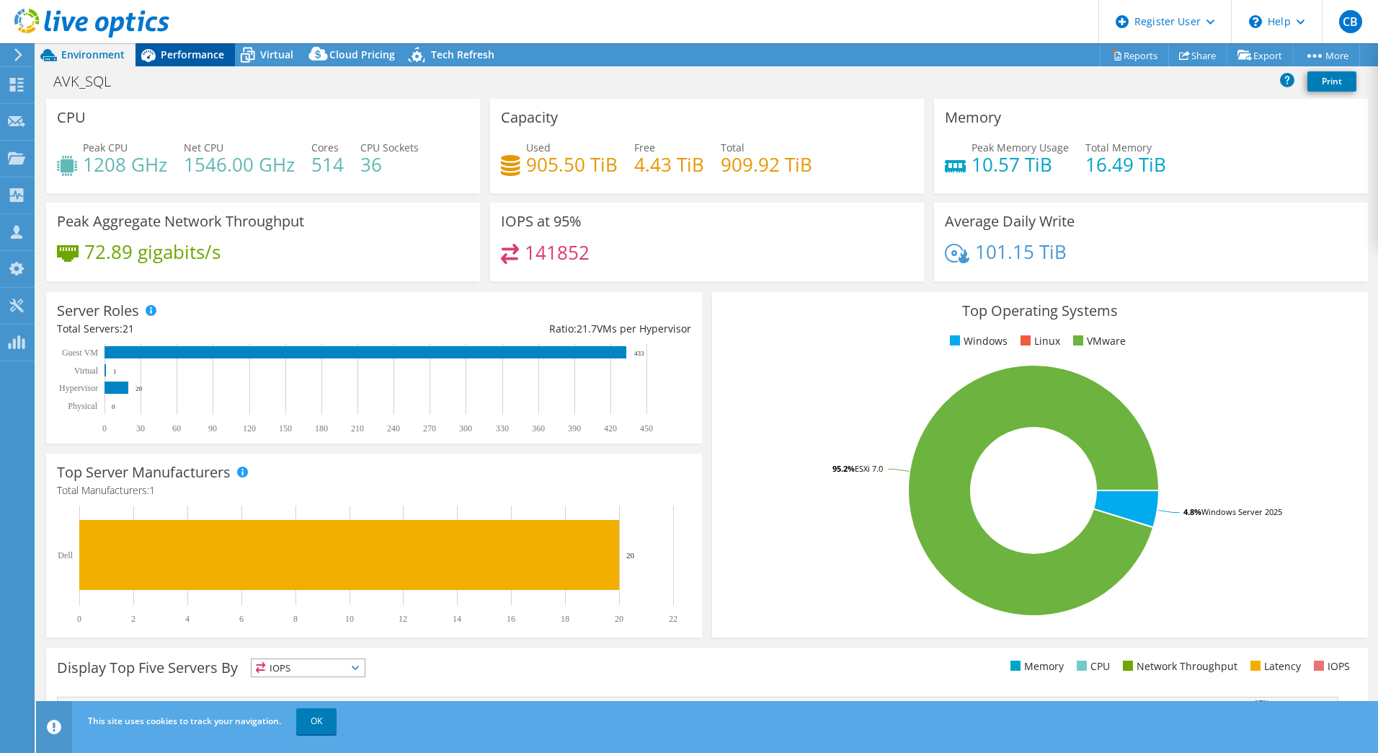
click at [177, 53] on span "Performance" at bounding box center [192, 55] width 63 height 14
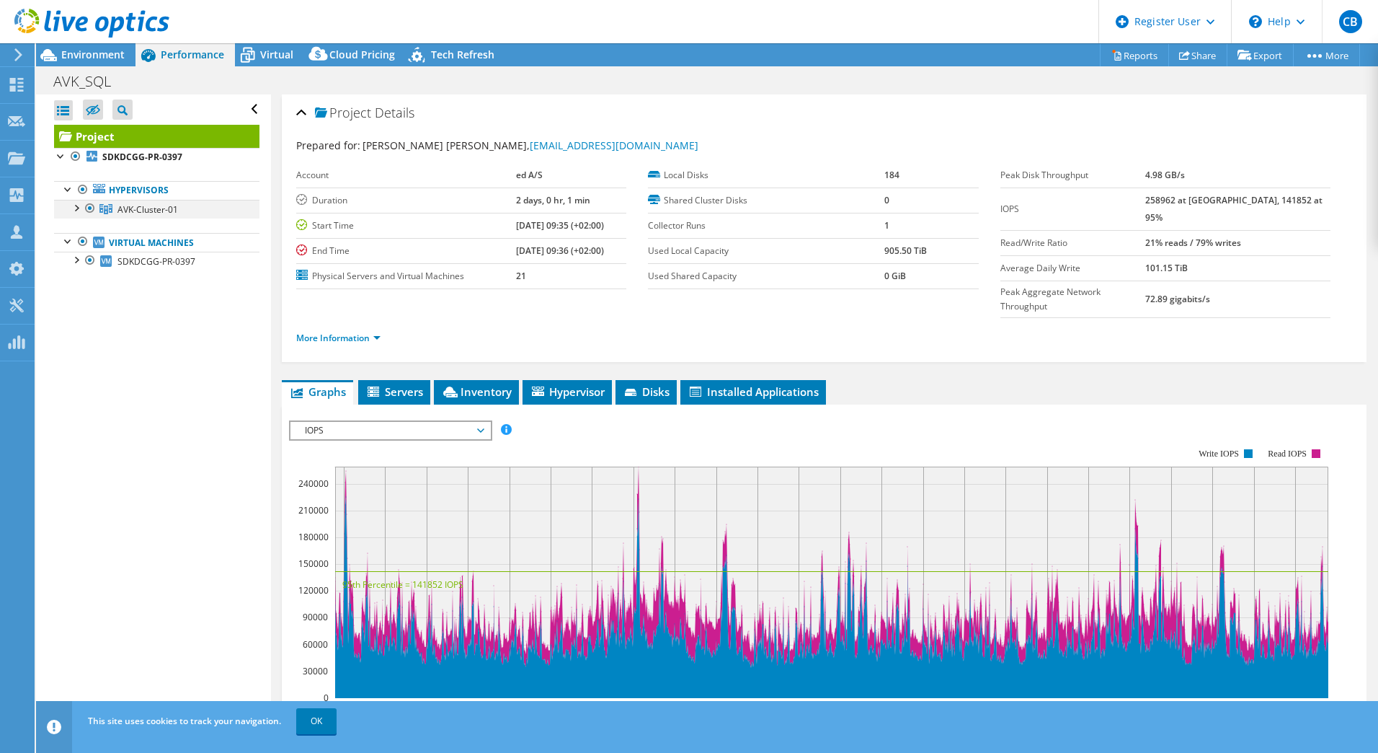
click at [76, 206] on div at bounding box center [75, 207] width 14 height 14
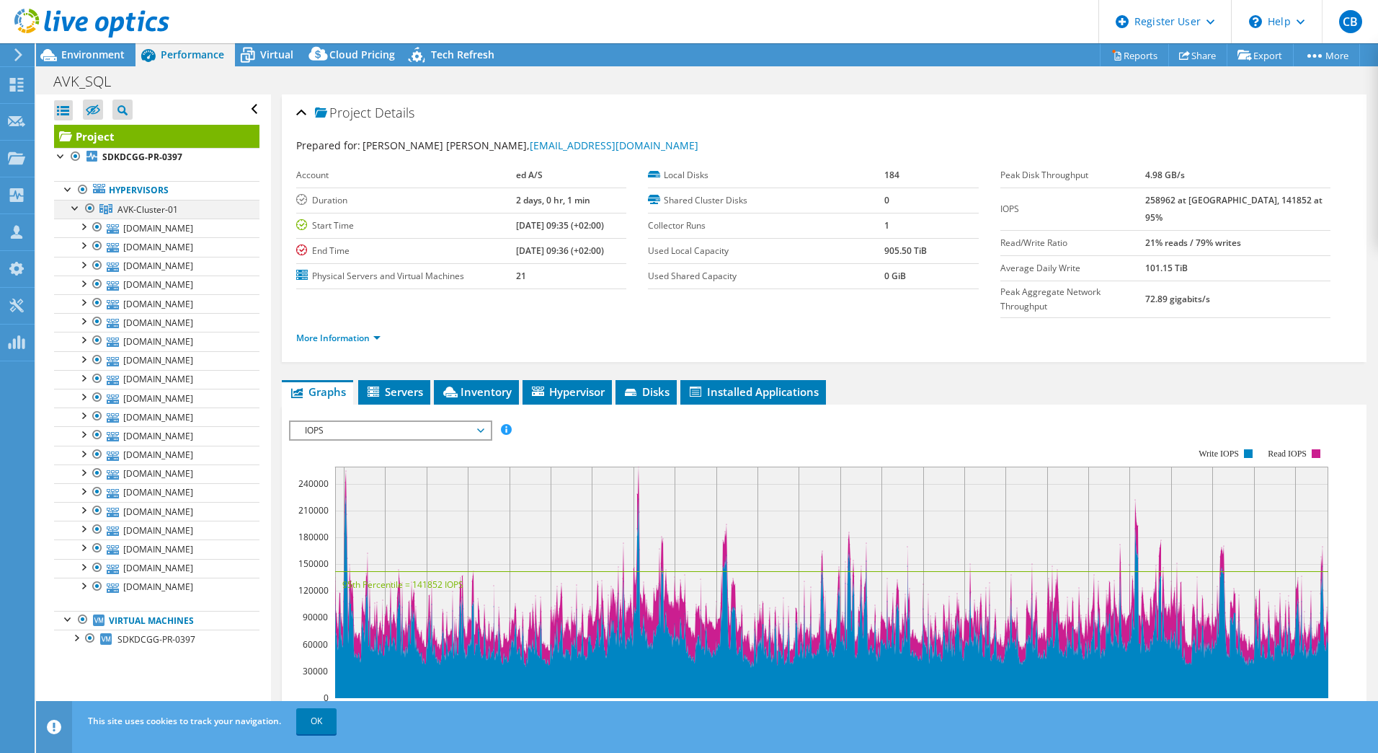
click at [76, 206] on div at bounding box center [75, 207] width 14 height 14
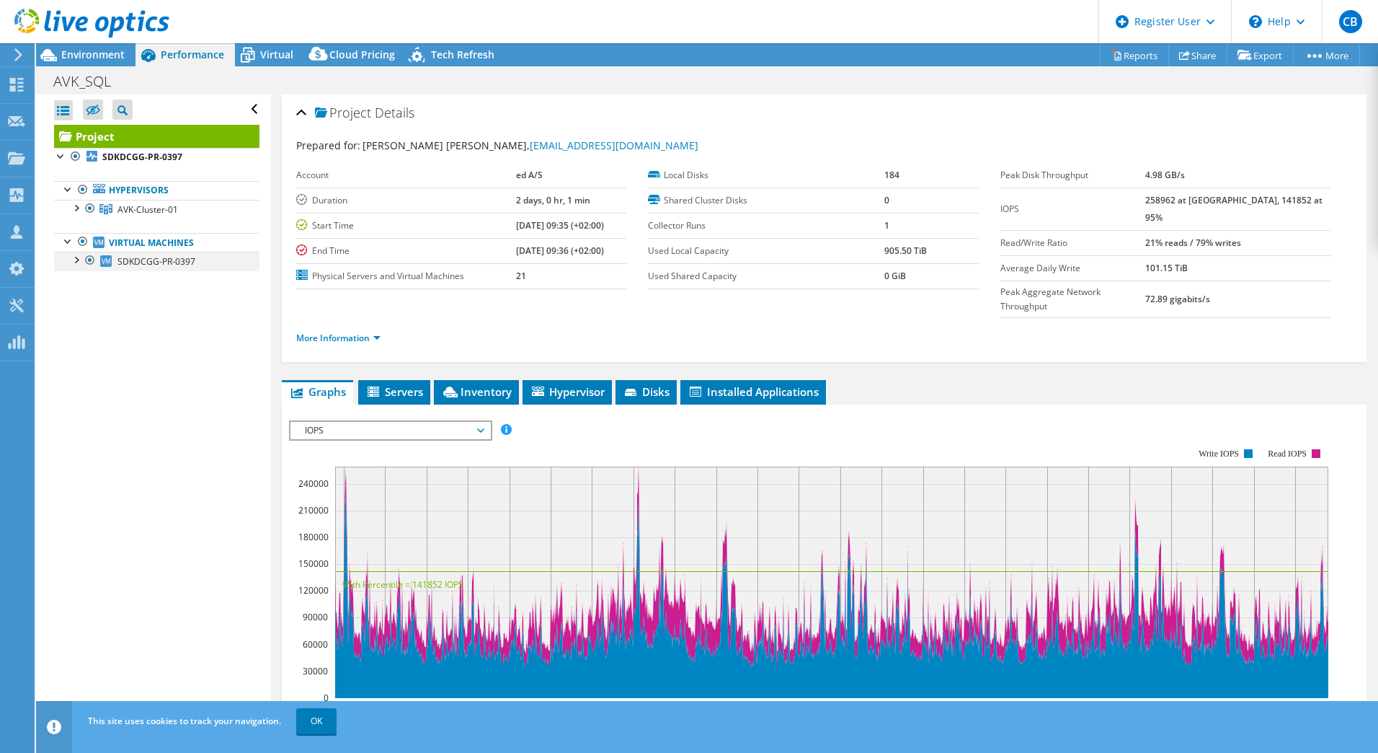
click at [75, 259] on div at bounding box center [75, 259] width 14 height 14
click at [546, 384] on span "Hypervisor" at bounding box center [567, 391] width 75 height 14
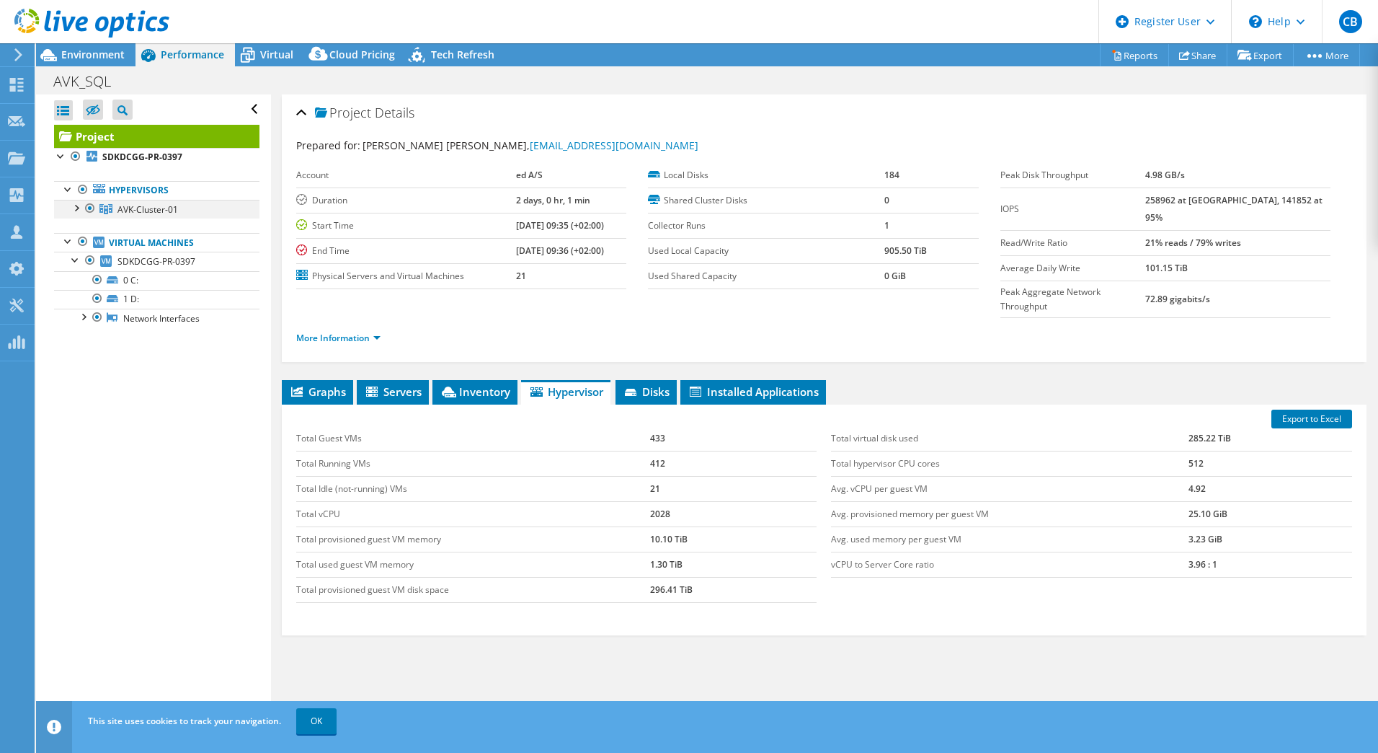
click at [75, 208] on div at bounding box center [75, 207] width 14 height 14
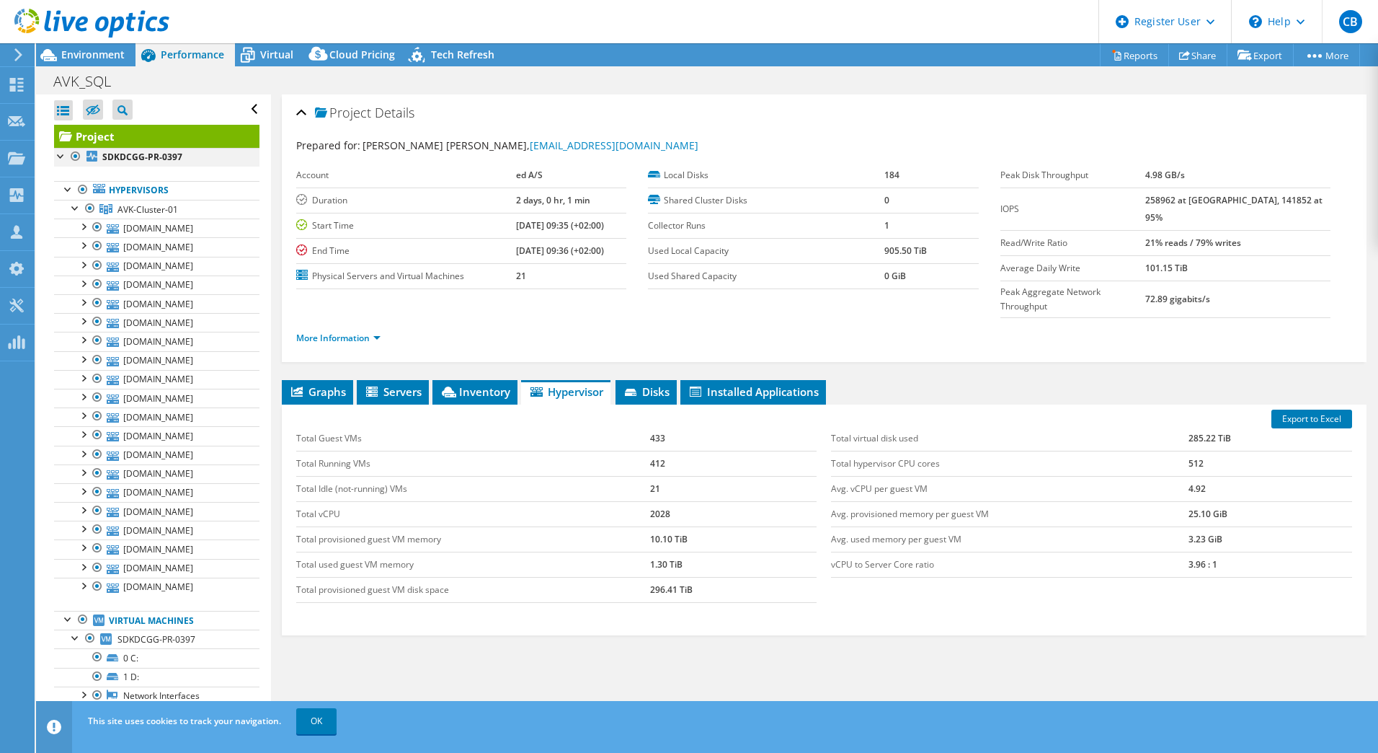
click at [58, 155] on div at bounding box center [61, 155] width 14 height 14
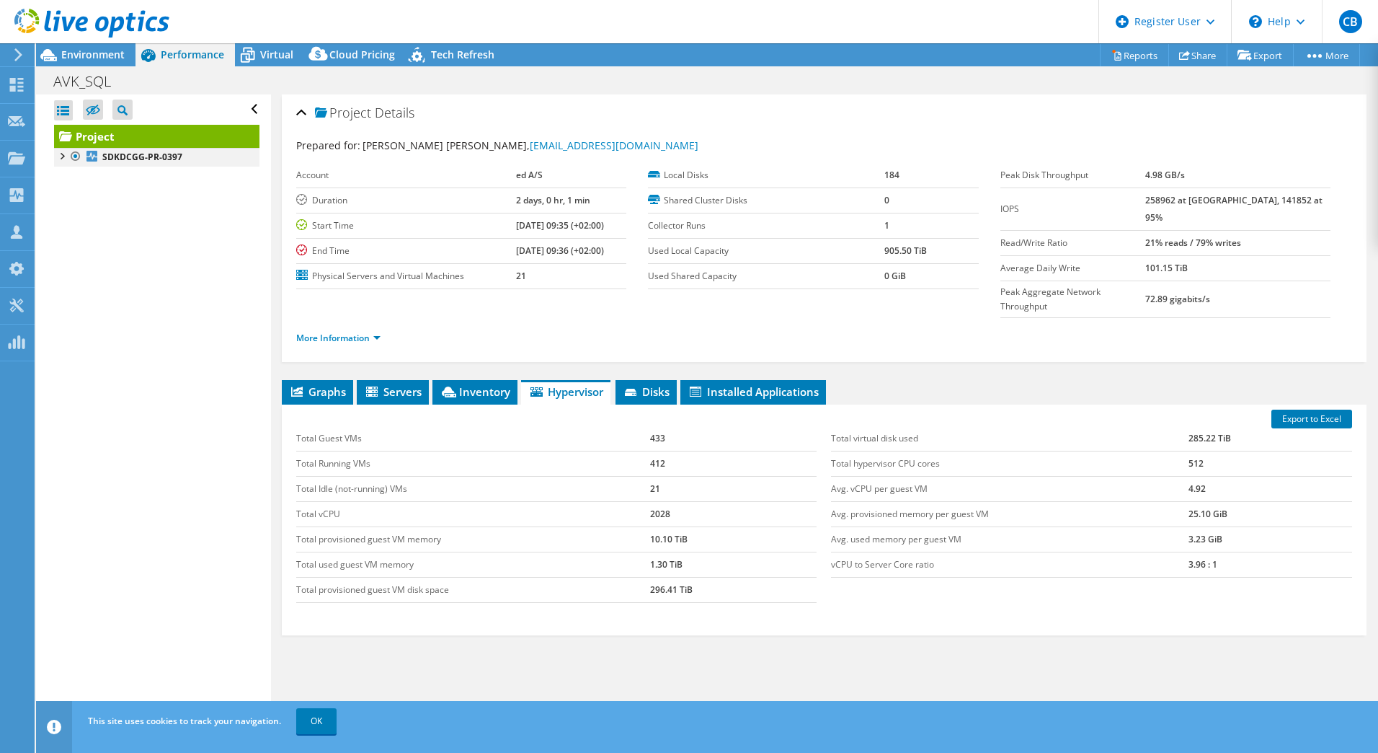
click at [58, 155] on div at bounding box center [61, 155] width 14 height 14
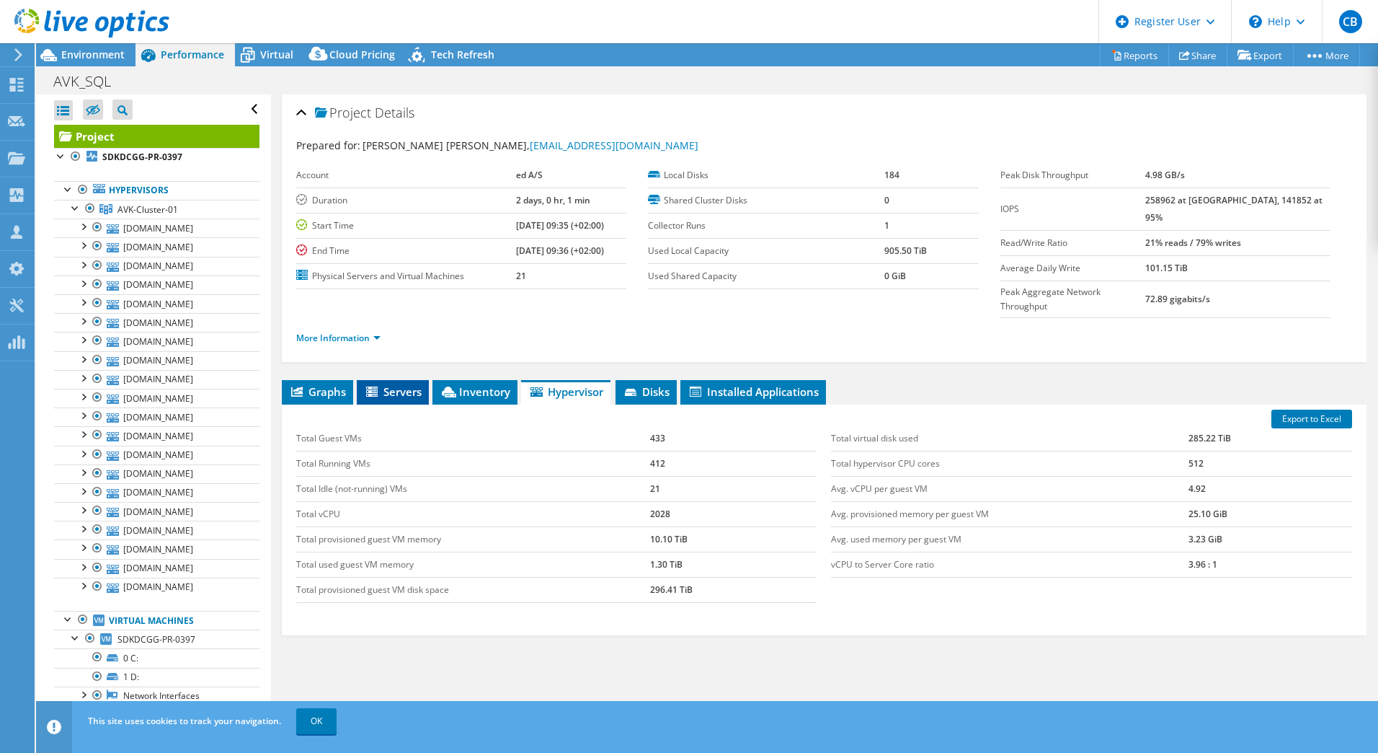
click at [392, 384] on span "Servers" at bounding box center [393, 391] width 58 height 14
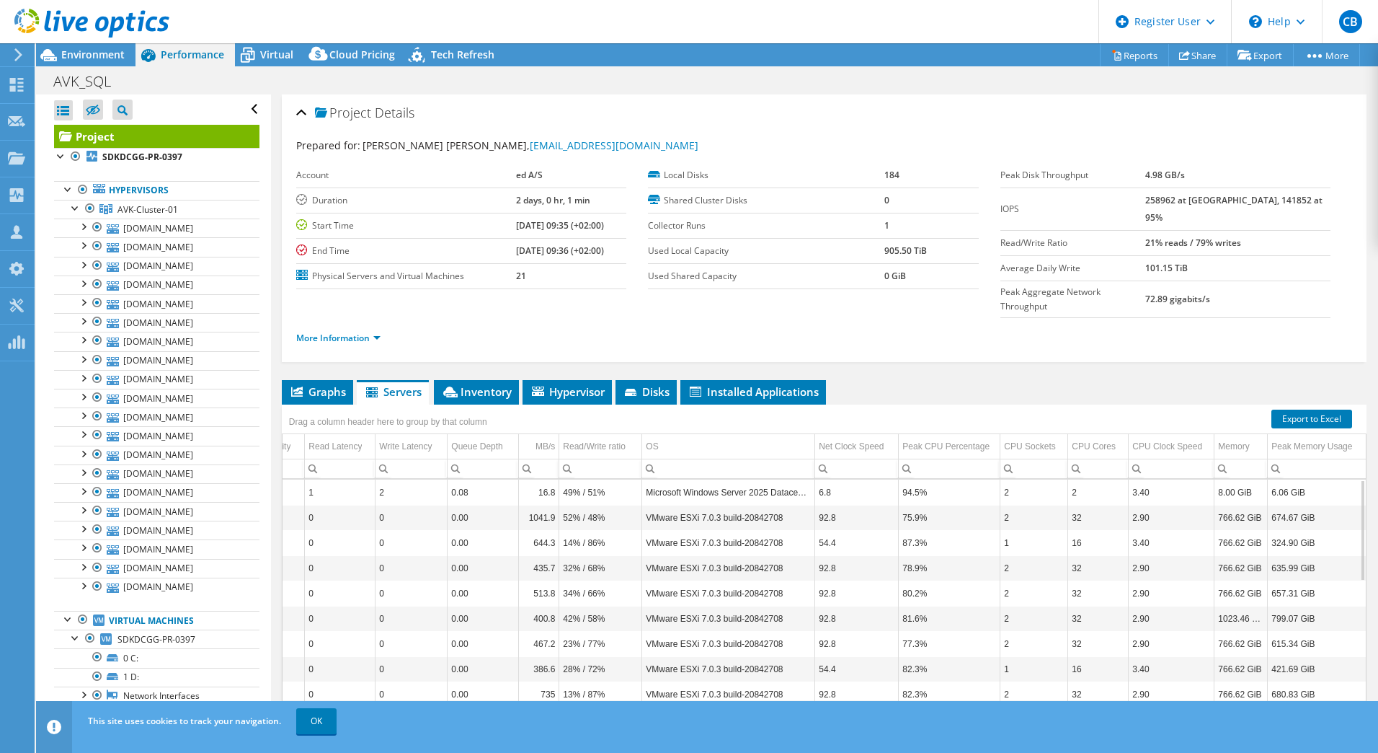
drag, startPoint x: 1008, startPoint y: 675, endPoint x: 1285, endPoint y: 701, distance: 278.6
click at [1285, 701] on body "CB Dell User Carsten Broch Carsten.Broch@dell.com Dell My Profile Log Out \n He…" at bounding box center [689, 376] width 1378 height 753
click at [327, 723] on link "OK" at bounding box center [316, 721] width 40 height 26
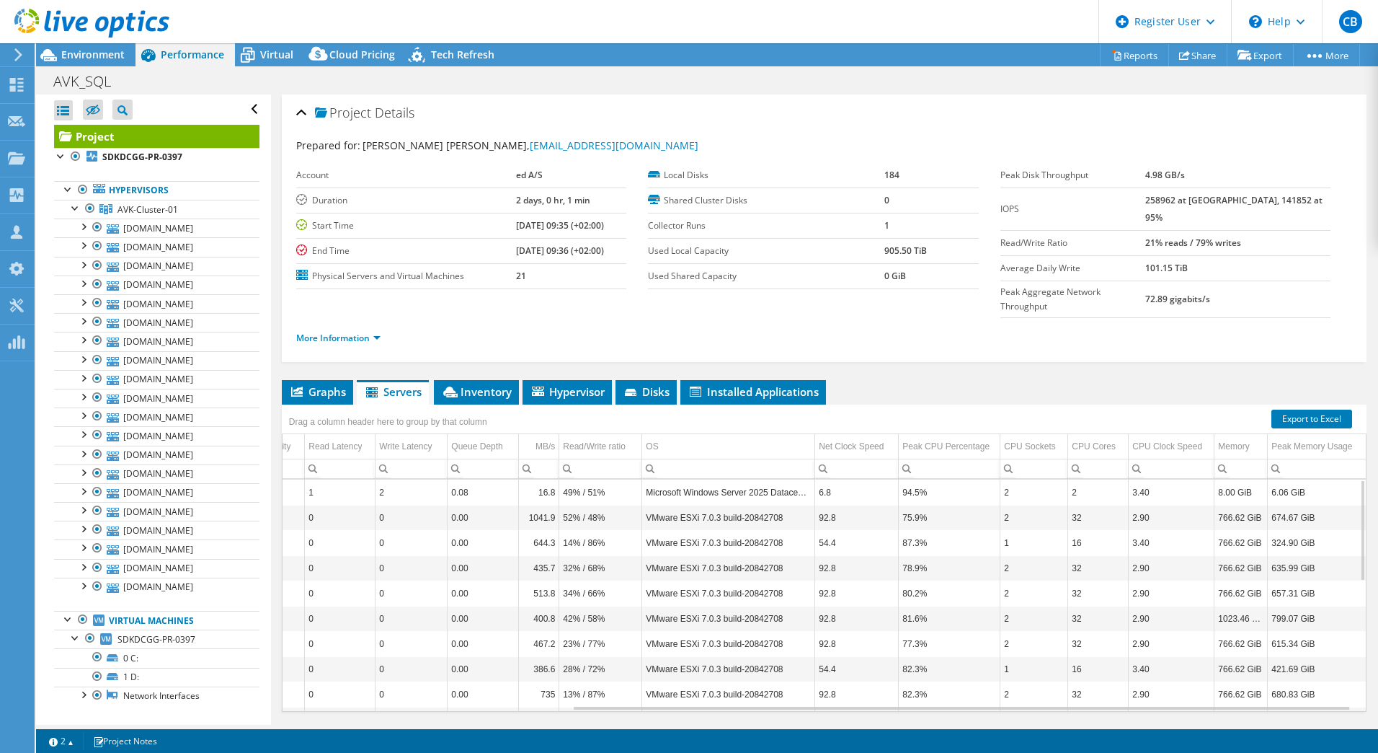
drag, startPoint x: 78, startPoint y: 52, endPoint x: 81, endPoint y: 92, distance: 39.7
click at [78, 52] on span "Environment" at bounding box center [92, 55] width 63 height 14
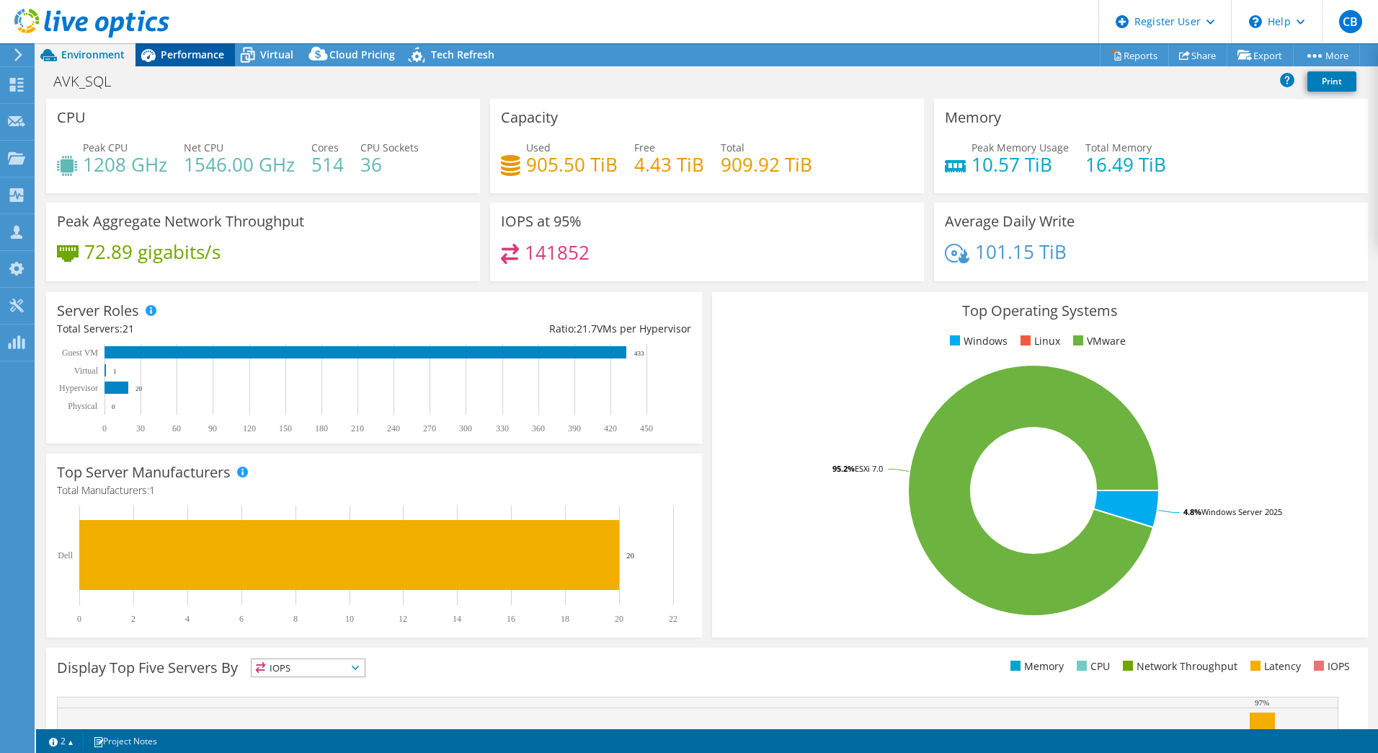
click at [187, 50] on span "Performance" at bounding box center [192, 55] width 63 height 14
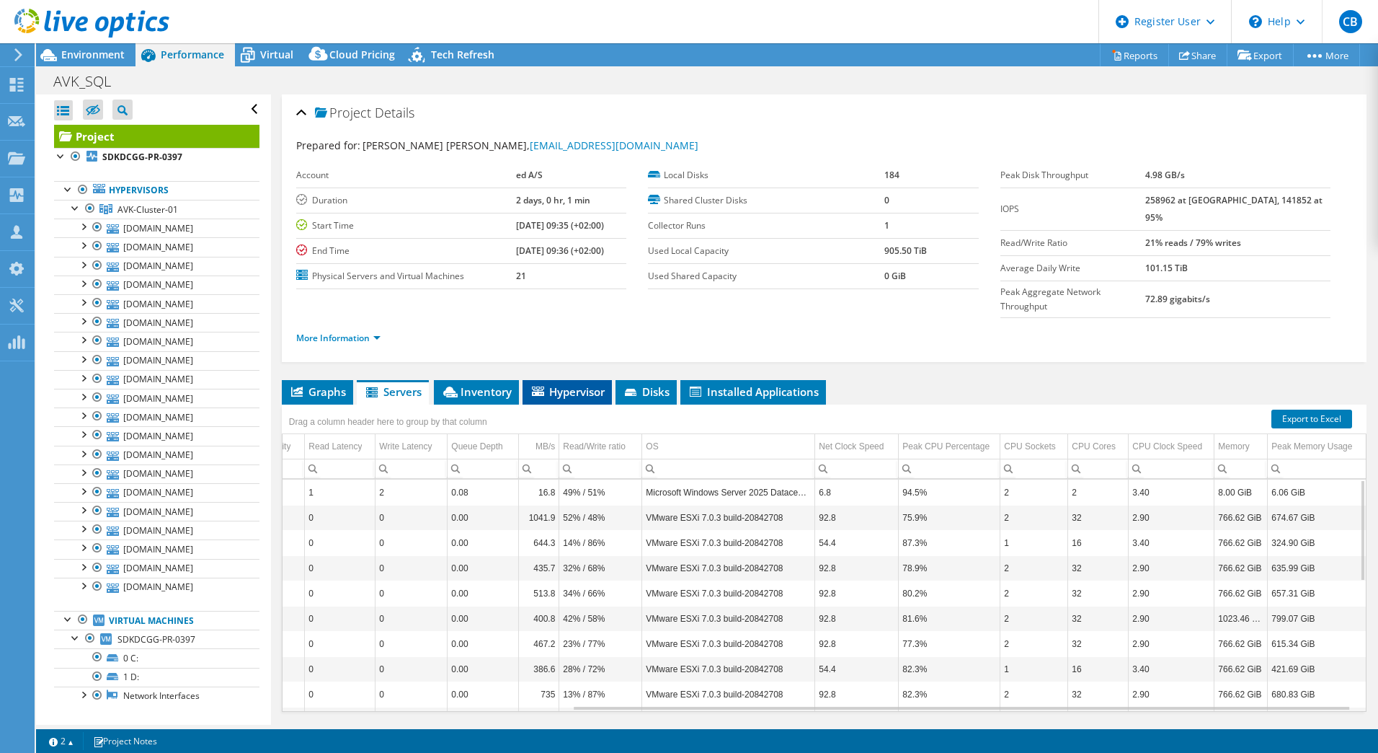
drag, startPoint x: 565, startPoint y: 360, endPoint x: 552, endPoint y: 369, distance: 15.6
click at [563, 384] on span "Hypervisor" at bounding box center [567, 391] width 75 height 14
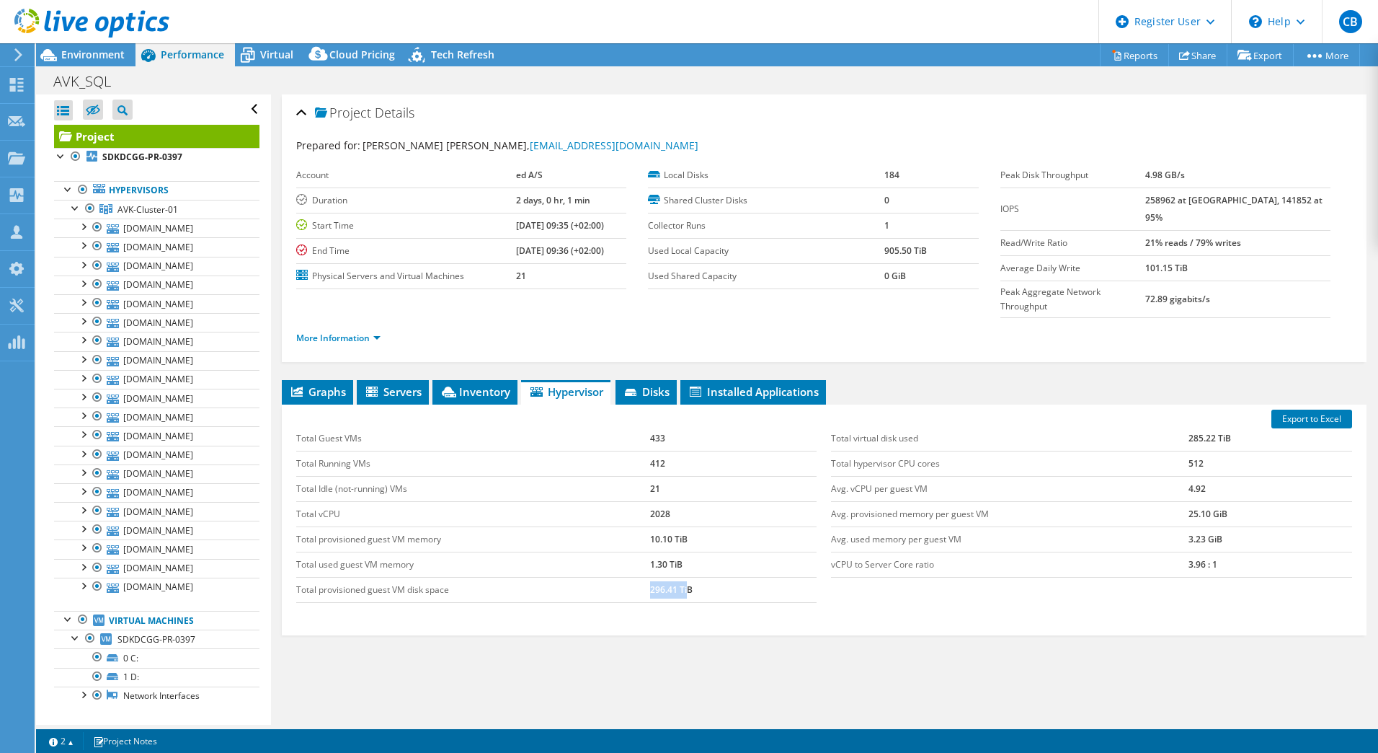
drag, startPoint x: 648, startPoint y: 556, endPoint x: 683, endPoint y: 559, distance: 34.8
click at [683, 577] on td "296.41 TiB" at bounding box center [733, 589] width 167 height 25
drag, startPoint x: 682, startPoint y: 559, endPoint x: 676, endPoint y: 584, distance: 25.2
click at [676, 583] on div "Export to Excel Total Guest VMs 433 Total Running VMs 412 Total Idle (not-runni…" at bounding box center [824, 519] width 1085 height 231
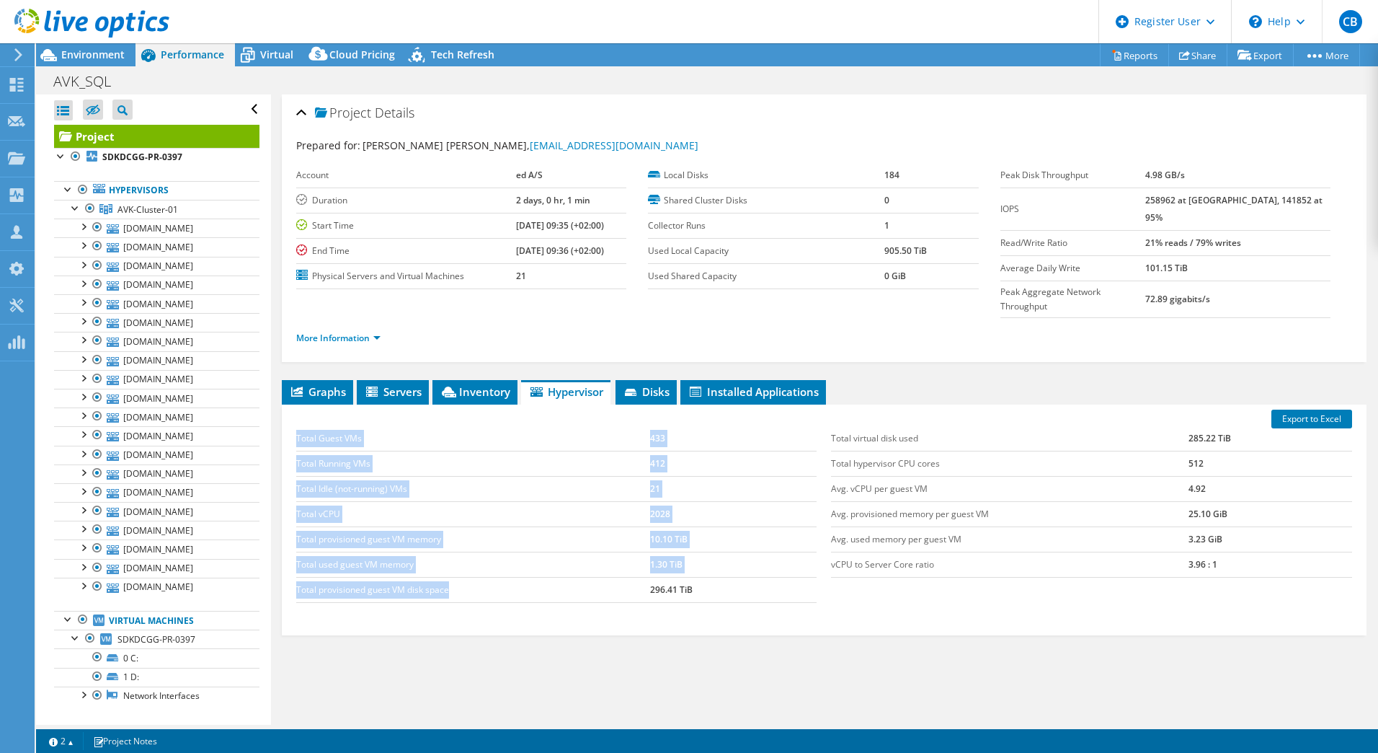
drag, startPoint x: 644, startPoint y: 555, endPoint x: 689, endPoint y: 577, distance: 49.6
click at [689, 577] on div "Total Guest VMs 433 Total Running VMs 412 Total Idle (not-running) VMs 21 Total…" at bounding box center [557, 514] width 536 height 205
click at [656, 605] on div "Graphs Servers Inventory Hypervisor Disks Cluster Disks Installed Applications …" at bounding box center [824, 560] width 1085 height 360
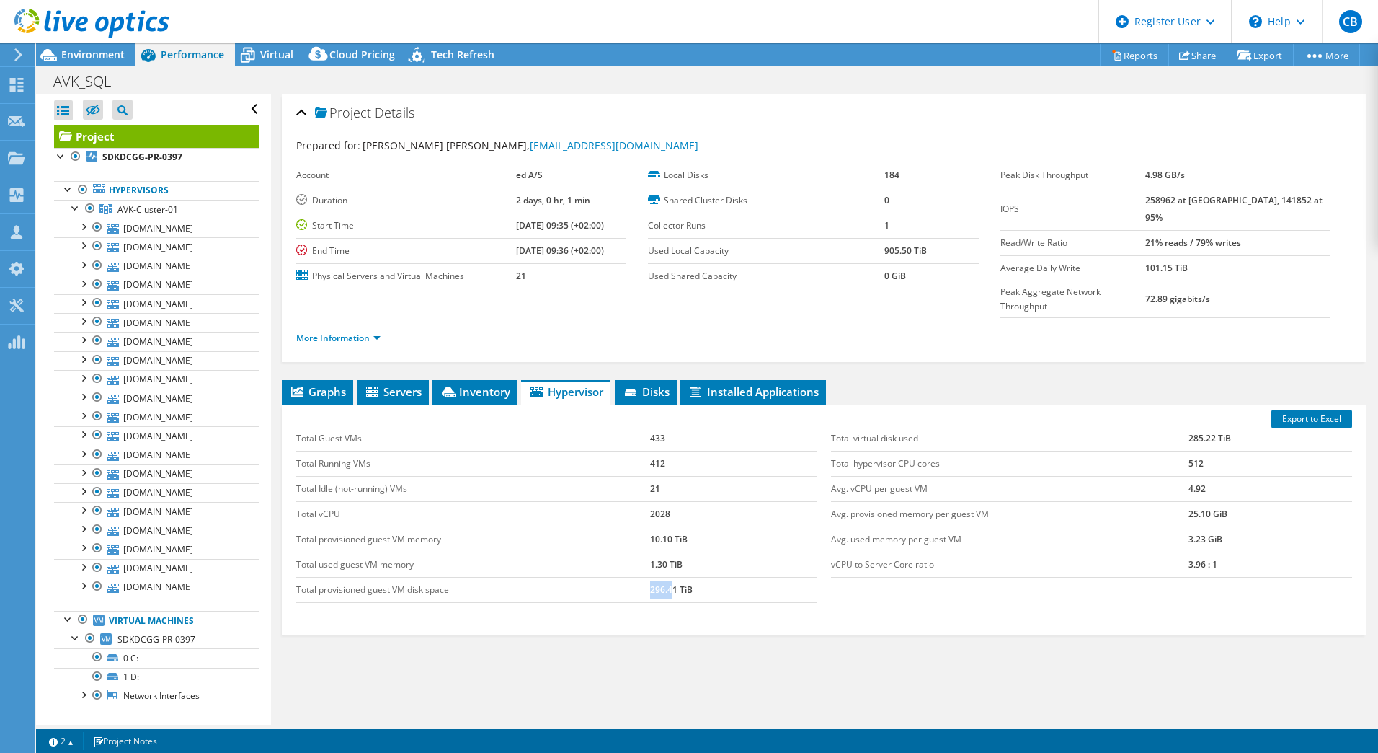
drag, startPoint x: 649, startPoint y: 556, endPoint x: 669, endPoint y: 558, distance: 20.2
click at [667, 577] on td "296.41 TiB" at bounding box center [733, 589] width 167 height 25
drag, startPoint x: 669, startPoint y: 558, endPoint x: 871, endPoint y: 581, distance: 203.8
click at [870, 582] on div "Total Guest VMs 433 Total Running VMs 412 Total Idle (not-running) VMs 21 Total…" at bounding box center [824, 514] width 1070 height 205
drag, startPoint x: 1176, startPoint y: 405, endPoint x: 1204, endPoint y: 405, distance: 28.1
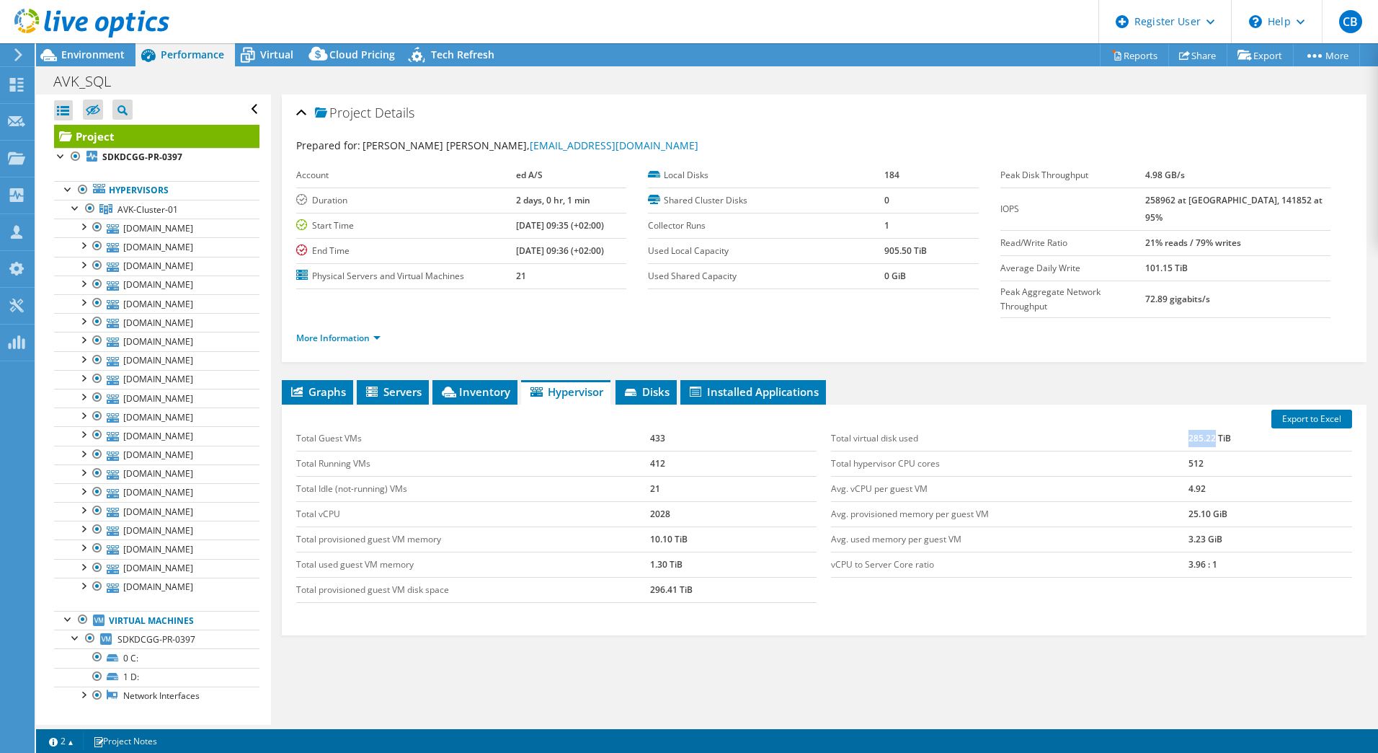
click at [1204, 426] on tr "Total virtual disk used 285.22 TiB" at bounding box center [1091, 438] width 521 height 25
click at [970, 613] on div "Graphs Servers Inventory Hypervisor Disks Cluster Disks Installed Applications …" at bounding box center [824, 560] width 1085 height 360
click at [271, 58] on span "Virtual" at bounding box center [276, 55] width 33 height 14
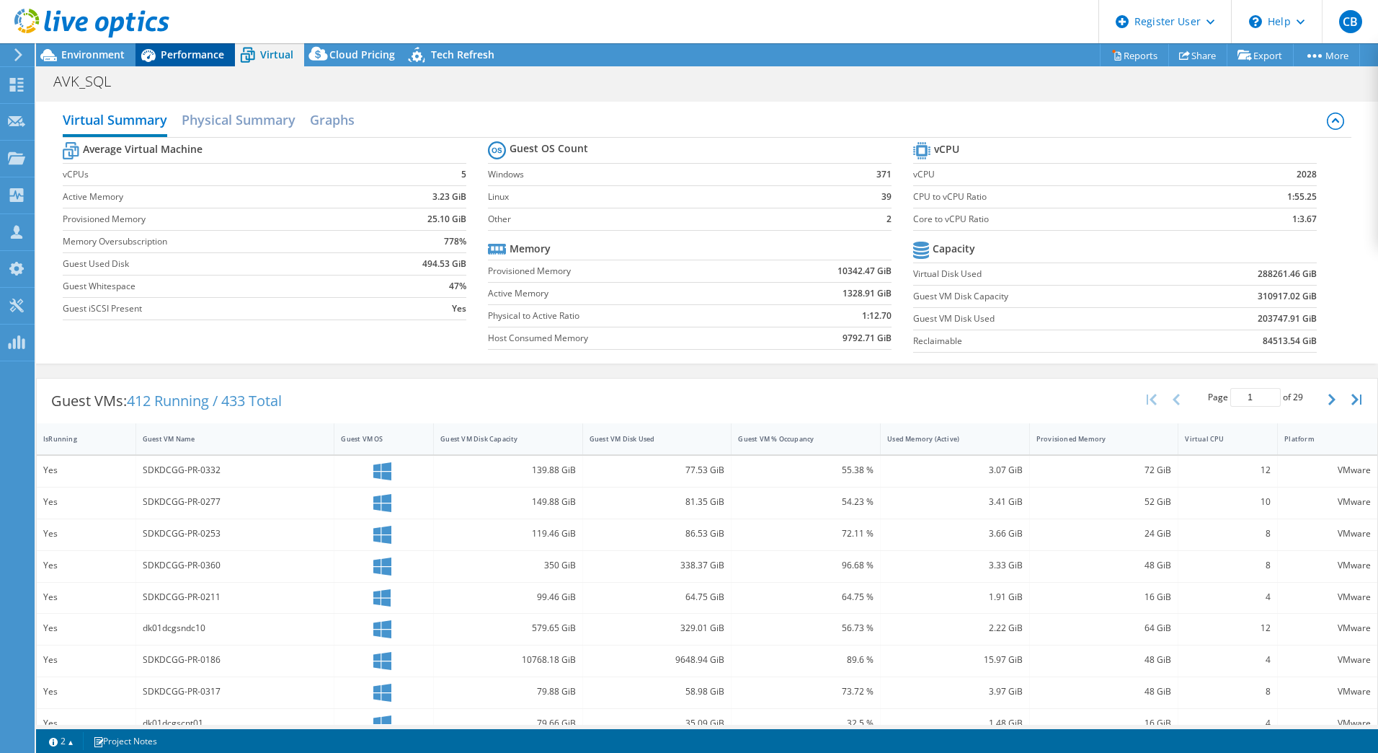
drag, startPoint x: 182, startPoint y: 53, endPoint x: 187, endPoint y: 66, distance: 13.9
click at [182, 53] on span "Performance" at bounding box center [192, 55] width 63 height 14
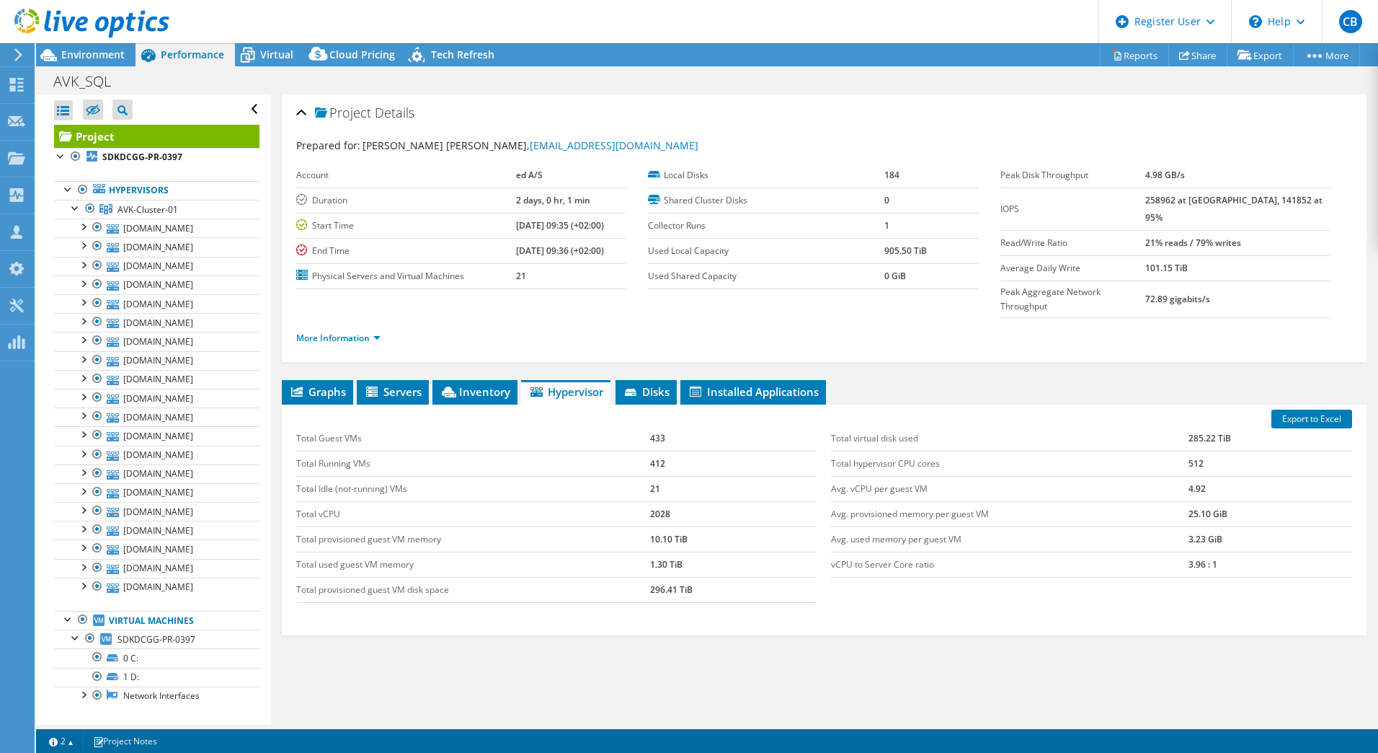
click at [1201, 426] on td "285.22 TiB" at bounding box center [1271, 438] width 164 height 25
click at [1179, 426] on tr "Total virtual disk used 285.22 TiB" at bounding box center [1091, 438] width 521 height 25
drag, startPoint x: 678, startPoint y: 614, endPoint x: 663, endPoint y: 575, distance: 41.5
click at [677, 613] on div "Graphs Servers Inventory Hypervisor Disks Cluster Disks Installed Applications …" at bounding box center [824, 560] width 1085 height 360
click at [646, 577] on tr "Total provisioned guest VM disk space 296.41 TiB" at bounding box center [556, 589] width 521 height 25
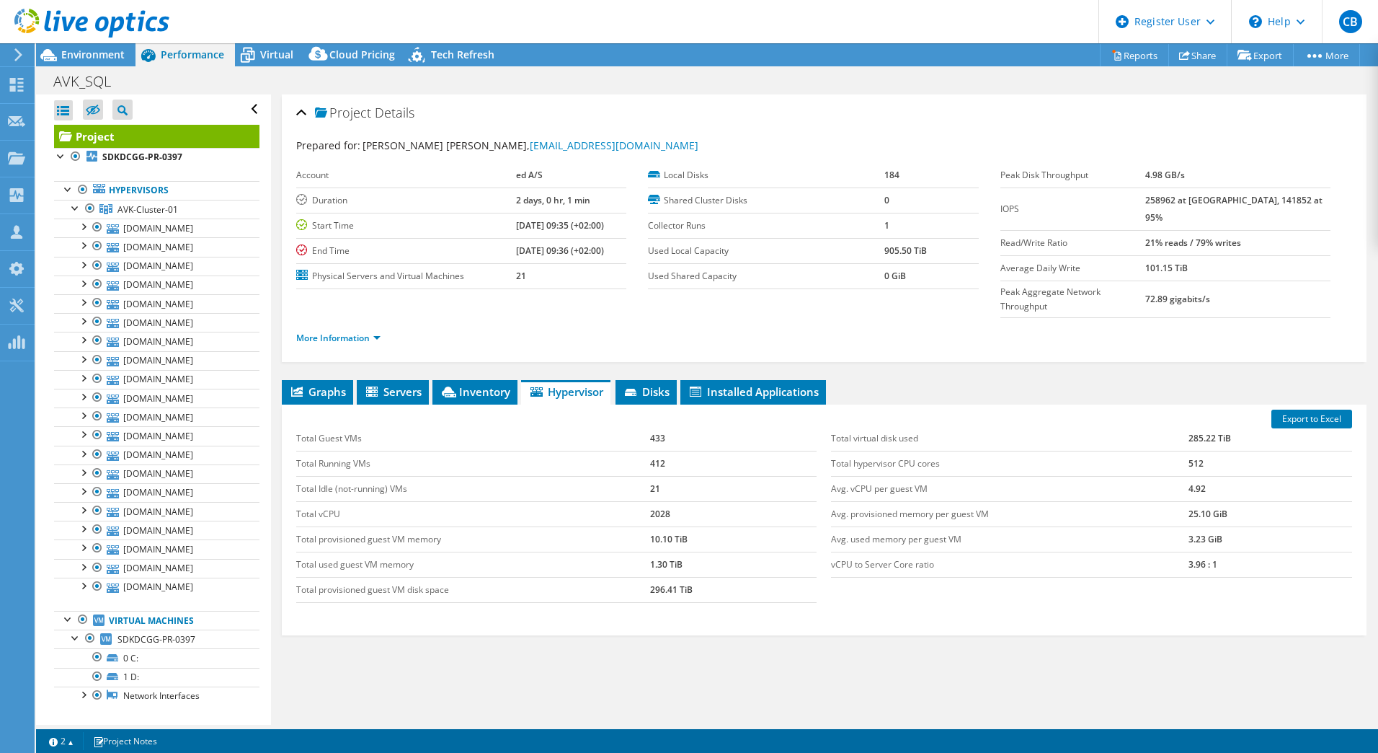
drag, startPoint x: 681, startPoint y: 574, endPoint x: 681, endPoint y: 585, distance: 11.5
click at [681, 575] on div "Total Guest VMs 433 Total Running VMs 412 Total Idle (not-running) VMs 21 Total…" at bounding box center [557, 514] width 536 height 205
click at [278, 59] on span "Virtual" at bounding box center [276, 55] width 33 height 14
